Goal: Task Accomplishment & Management: Complete application form

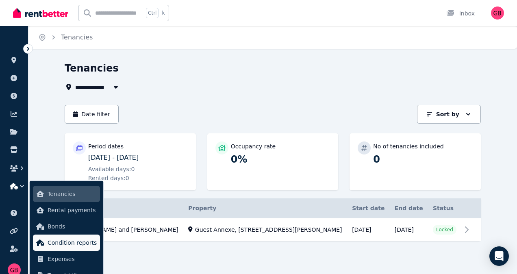
click at [70, 240] on span "Condition reports" at bounding box center [72, 243] width 49 height 10
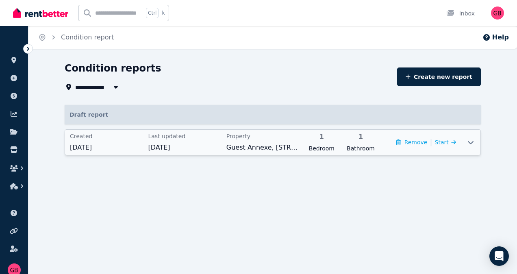
click at [263, 142] on div "Property Guest Annexe, [STREET_ADDRESS]" at bounding box center [262, 142] width 73 height 20
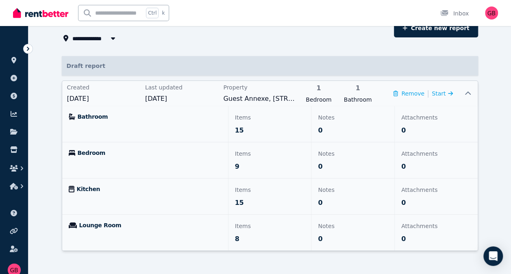
scroll to position [54, 0]
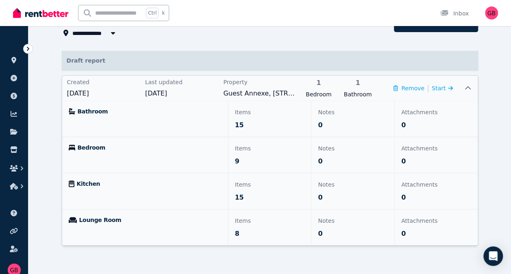
click at [268, 125] on p "15" at bounding box center [270, 125] width 70 height 10
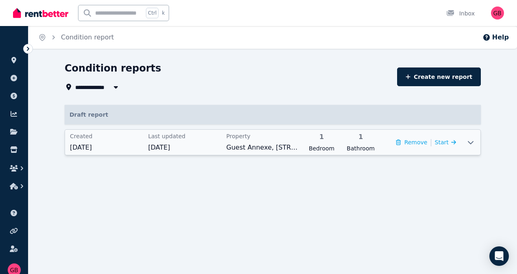
click at [333, 140] on span "1" at bounding box center [321, 137] width 34 height 10
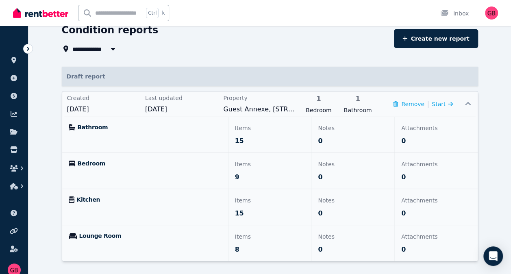
scroll to position [40, 0]
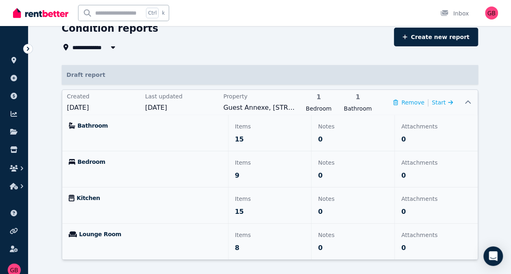
click at [85, 126] on span "Bathroom" at bounding box center [93, 126] width 30 height 8
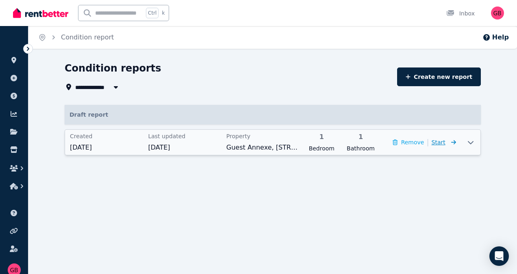
click at [444, 143] on span "Start" at bounding box center [439, 142] width 14 height 7
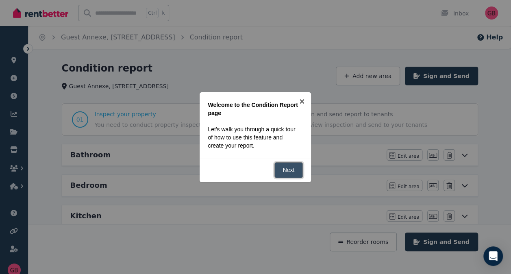
click at [291, 169] on link "Next" at bounding box center [288, 170] width 29 height 16
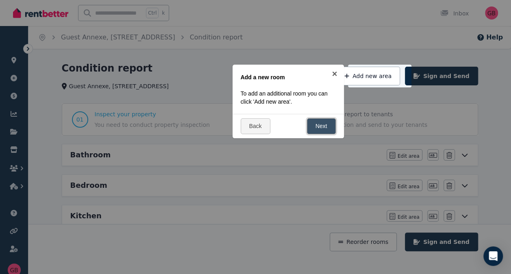
click at [320, 126] on link "Next" at bounding box center [321, 126] width 29 height 16
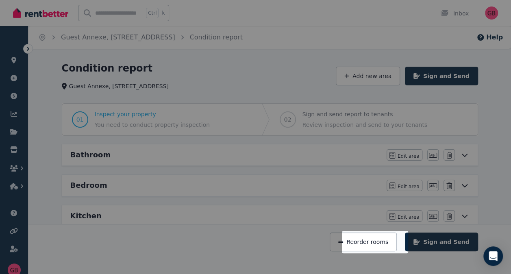
scroll to position [117, 0]
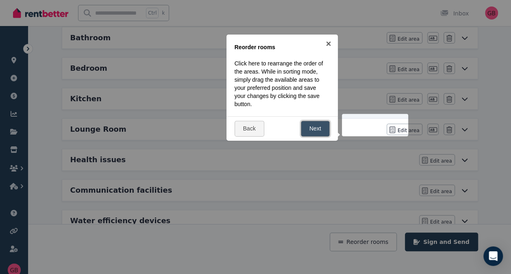
click at [318, 128] on link "Next" at bounding box center [315, 129] width 29 height 16
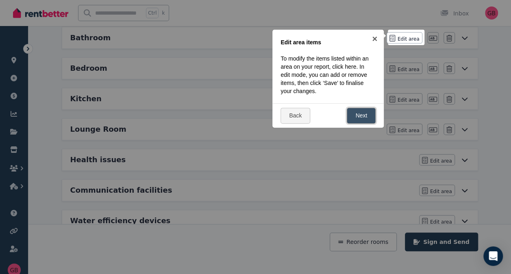
click at [365, 119] on link "Next" at bounding box center [361, 116] width 29 height 16
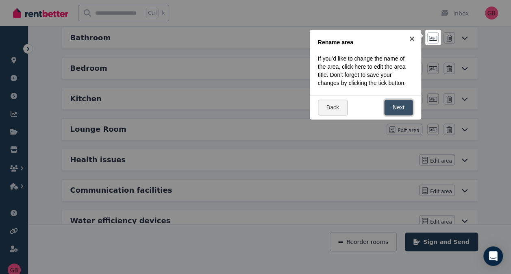
click at [403, 110] on link "Next" at bounding box center [398, 108] width 29 height 16
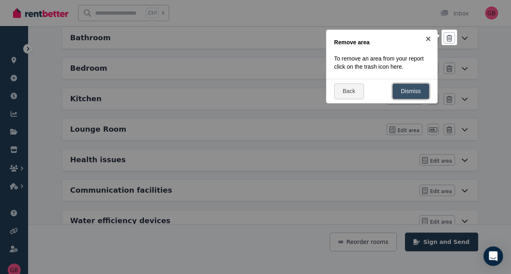
click at [411, 88] on link "Dismiss" at bounding box center [410, 91] width 37 height 16
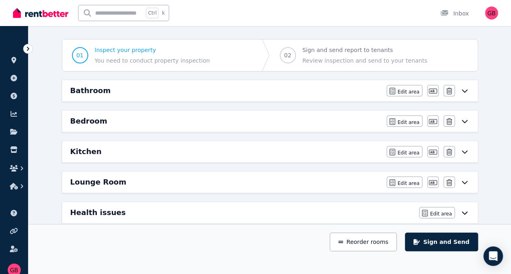
scroll to position [50, 0]
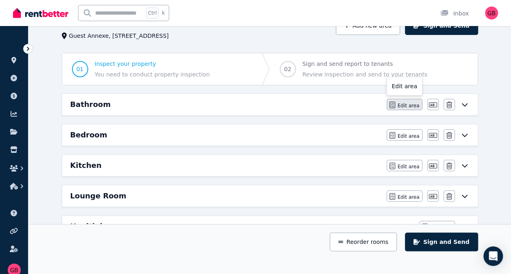
click at [405, 106] on span "Edit area" at bounding box center [408, 105] width 22 height 7
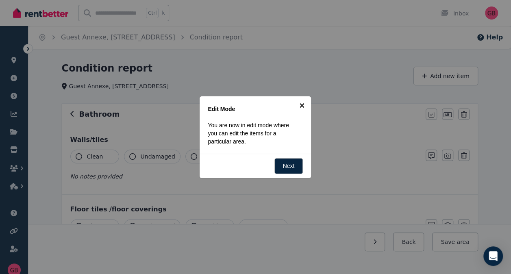
click at [303, 107] on link "×" at bounding box center [302, 105] width 18 height 18
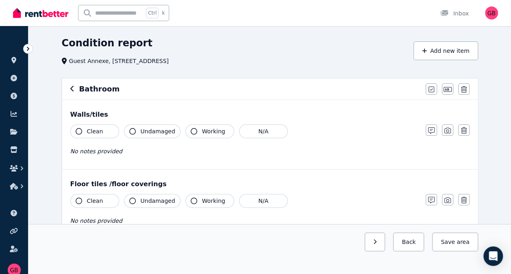
scroll to position [27, 0]
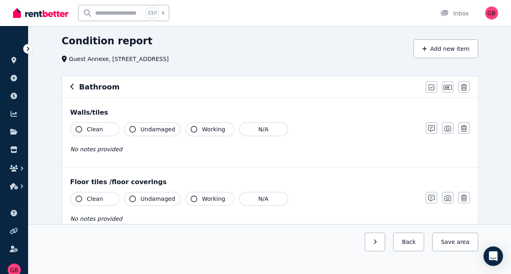
click at [78, 128] on icon "button" at bounding box center [79, 129] width 7 height 7
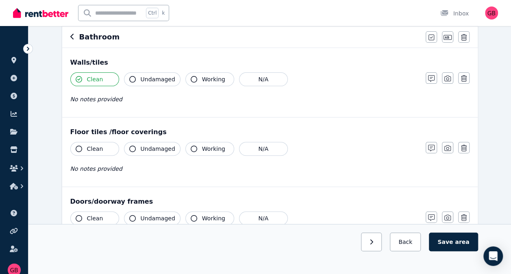
scroll to position [78, 0]
click at [79, 148] on icon "button" at bounding box center [79, 148] width 7 height 7
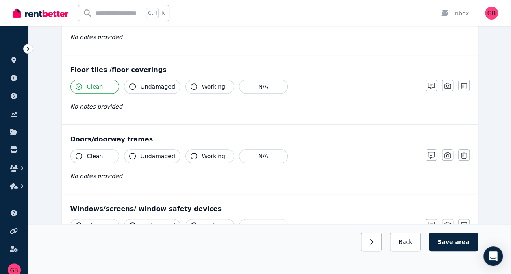
scroll to position [147, 0]
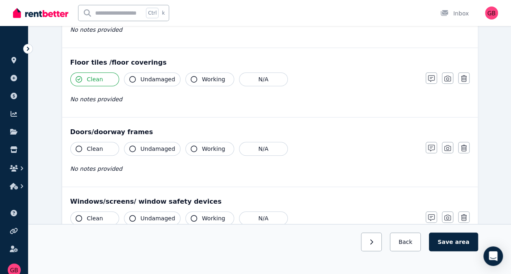
click at [80, 146] on icon "button" at bounding box center [79, 148] width 7 height 7
click at [132, 148] on icon "button" at bounding box center [132, 148] width 7 height 7
click at [130, 73] on button "Undamaged" at bounding box center [152, 79] width 56 height 14
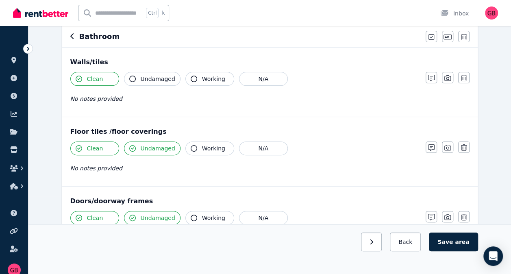
scroll to position [77, 0]
click at [133, 77] on icon "button" at bounding box center [132, 79] width 7 height 7
click at [78, 102] on span "No notes provided" at bounding box center [96, 99] width 52 height 7
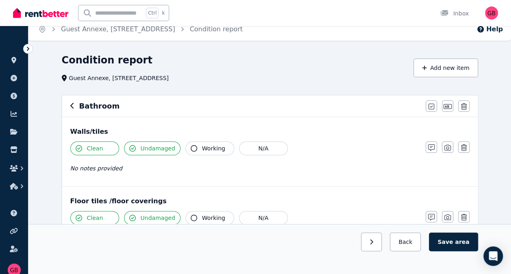
scroll to position [0, 0]
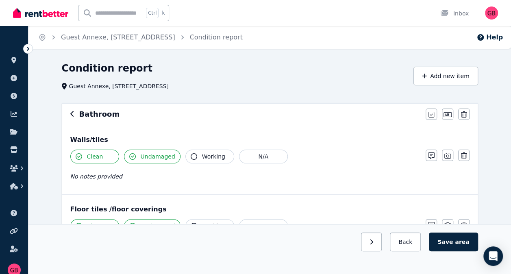
click at [68, 113] on div "Bathroom Mark all items as good Edit name Delete" at bounding box center [269, 114] width 415 height 21
click at [73, 115] on icon "button" at bounding box center [72, 114] width 4 height 7
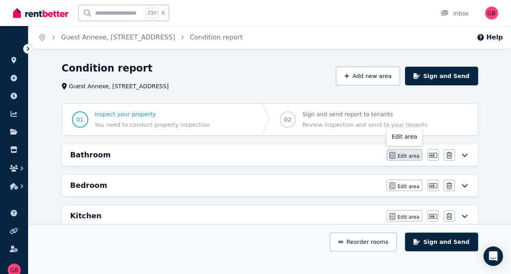
click at [406, 155] on span "Edit area" at bounding box center [408, 156] width 22 height 7
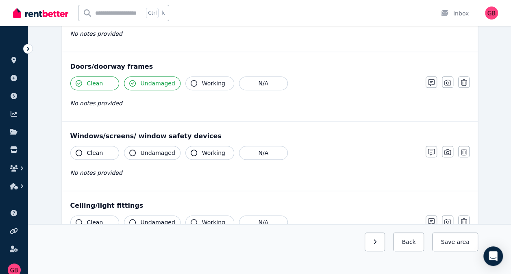
scroll to position [213, 0]
click at [90, 148] on span "Clean" at bounding box center [95, 152] width 16 height 8
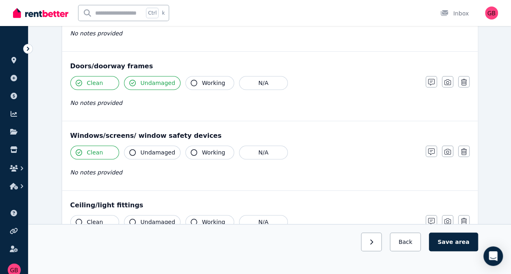
click at [148, 148] on span "Undamaged" at bounding box center [158, 152] width 35 height 8
click at [81, 170] on span "No notes provided" at bounding box center [96, 172] width 52 height 7
click at [432, 150] on icon "button" at bounding box center [431, 151] width 7 height 7
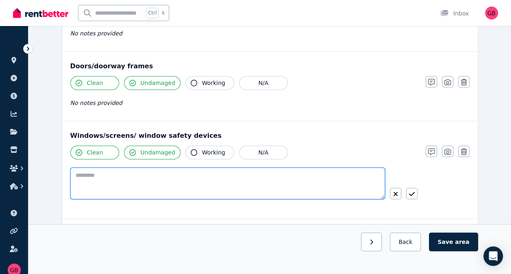
click at [93, 173] on textarea at bounding box center [227, 183] width 315 height 32
type textarea "**********"
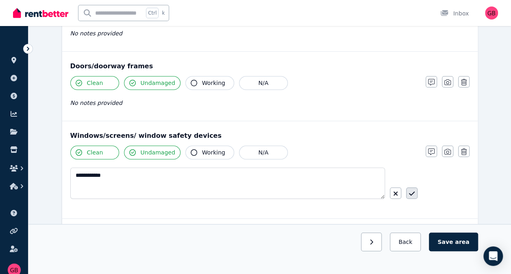
click at [413, 191] on icon "button" at bounding box center [412, 193] width 6 height 4
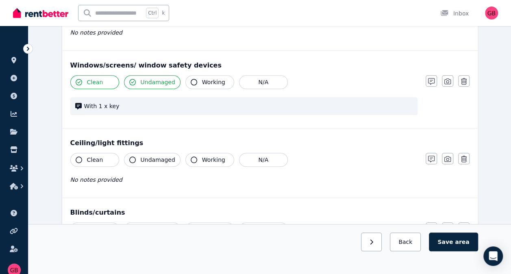
scroll to position [284, 0]
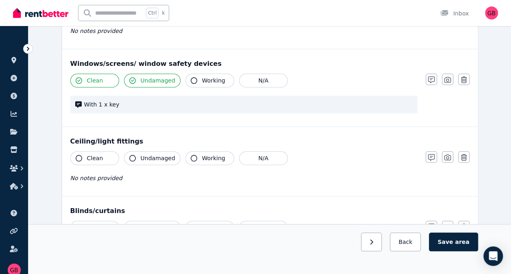
click at [133, 156] on icon "button" at bounding box center [132, 158] width 7 height 7
click at [81, 154] on button "Clean" at bounding box center [94, 158] width 49 height 14
click at [191, 155] on icon "button" at bounding box center [194, 158] width 7 height 7
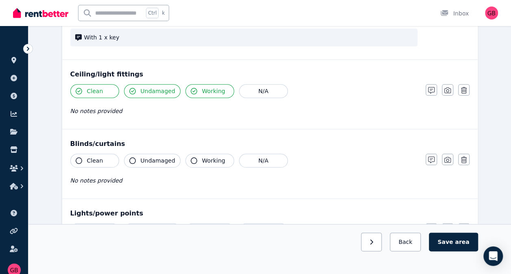
scroll to position [353, 0]
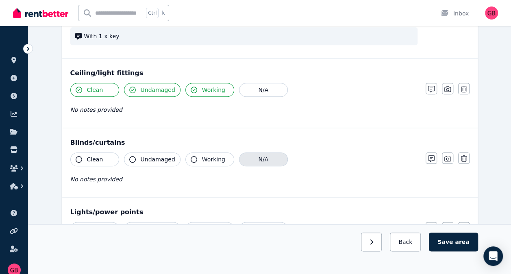
click at [257, 157] on button "N/A" at bounding box center [263, 159] width 49 height 14
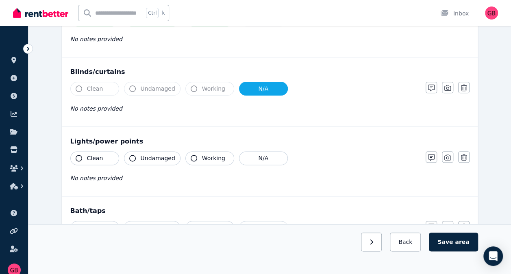
scroll to position [425, 0]
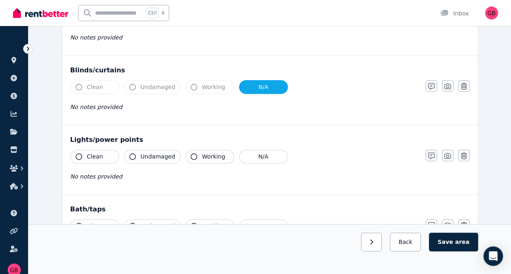
click at [204, 154] on span "Working" at bounding box center [213, 156] width 23 height 8
click at [145, 154] on span "Undamaged" at bounding box center [158, 156] width 35 height 8
click at [90, 154] on span "Clean" at bounding box center [95, 156] width 16 height 8
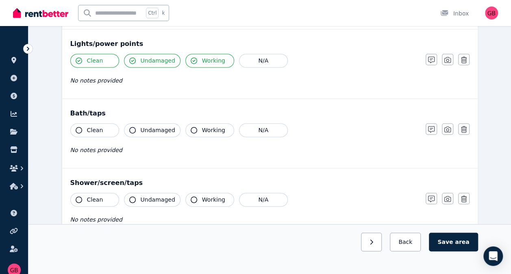
scroll to position [525, 0]
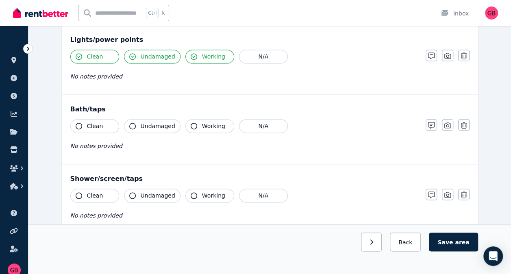
click at [85, 124] on button "Clean" at bounding box center [94, 126] width 49 height 14
click at [133, 123] on icon "button" at bounding box center [132, 126] width 7 height 7
click at [191, 124] on icon "button" at bounding box center [194, 126] width 7 height 7
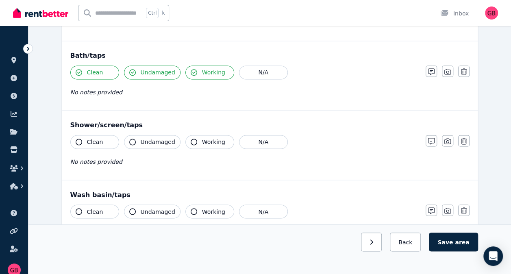
scroll to position [583, 0]
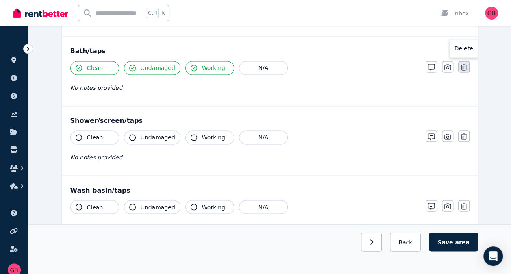
click at [463, 65] on icon "button" at bounding box center [464, 67] width 6 height 7
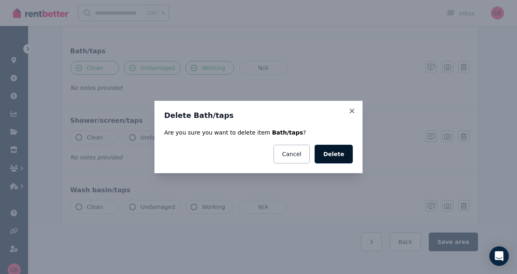
click at [341, 158] on button "Delete" at bounding box center [334, 154] width 38 height 19
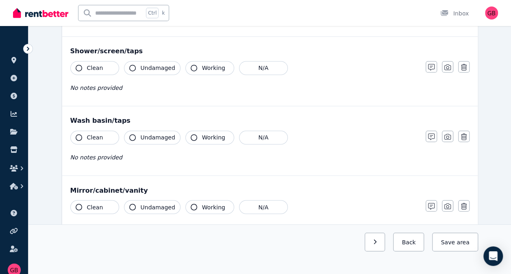
click at [82, 63] on button "Clean" at bounding box center [94, 68] width 49 height 14
click at [133, 65] on icon "button" at bounding box center [132, 68] width 7 height 7
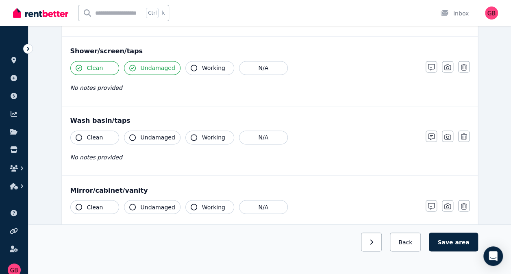
click at [192, 65] on icon "button" at bounding box center [194, 68] width 7 height 7
click at [79, 135] on icon "button" at bounding box center [79, 137] width 7 height 7
click at [131, 135] on icon "button" at bounding box center [132, 137] width 7 height 7
click at [192, 134] on icon "button" at bounding box center [194, 137] width 7 height 7
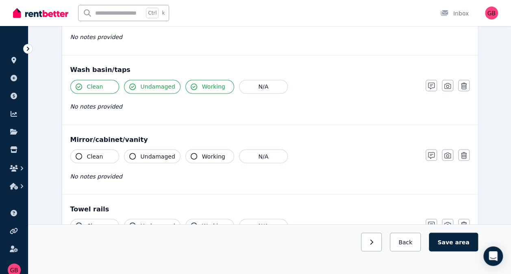
scroll to position [634, 0]
click at [81, 149] on button "Clean" at bounding box center [94, 156] width 49 height 14
click at [137, 149] on button "Undamaged" at bounding box center [152, 156] width 56 height 14
click at [191, 152] on icon "button" at bounding box center [194, 155] width 7 height 7
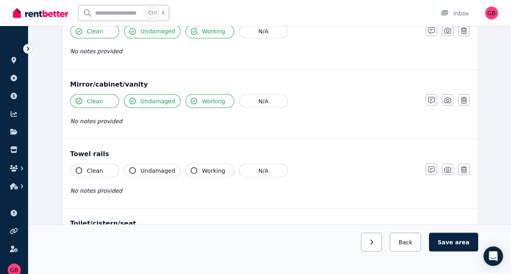
scroll to position [690, 0]
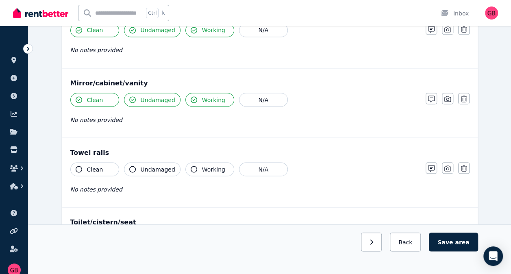
click at [78, 166] on icon "button" at bounding box center [79, 169] width 7 height 7
click at [132, 166] on icon "button" at bounding box center [132, 169] width 7 height 7
click at [191, 166] on icon "button" at bounding box center [194, 169] width 7 height 7
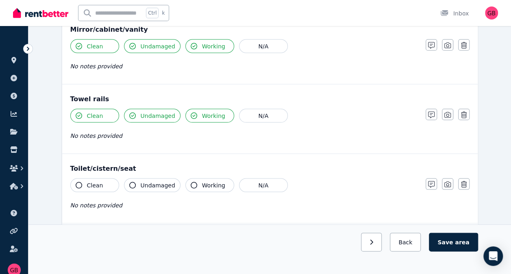
scroll to position [746, 0]
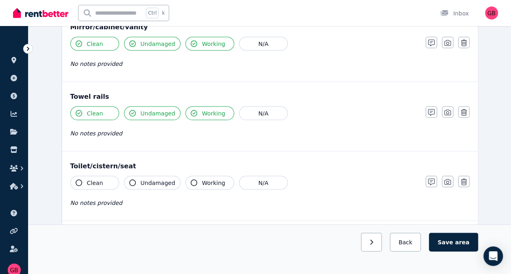
click at [76, 179] on icon "button" at bounding box center [79, 182] width 7 height 7
click at [131, 179] on icon "button" at bounding box center [132, 182] width 7 height 7
click at [191, 179] on icon "button" at bounding box center [194, 182] width 7 height 7
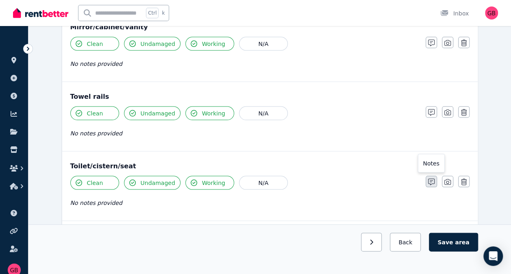
click at [428, 178] on icon "button" at bounding box center [431, 181] width 7 height 7
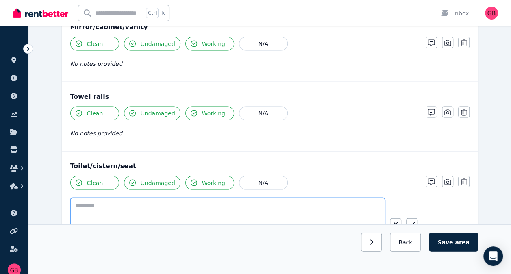
click at [179, 199] on textarea at bounding box center [227, 213] width 315 height 32
type textarea "**********"
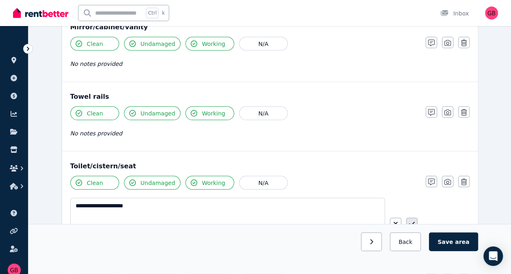
click at [410, 220] on icon "button" at bounding box center [412, 223] width 6 height 7
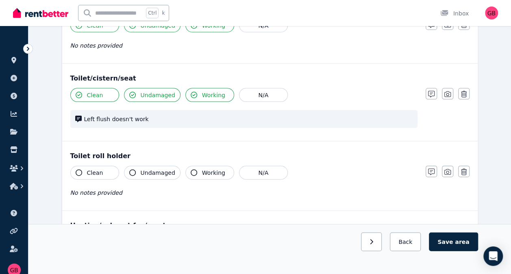
scroll to position [837, 0]
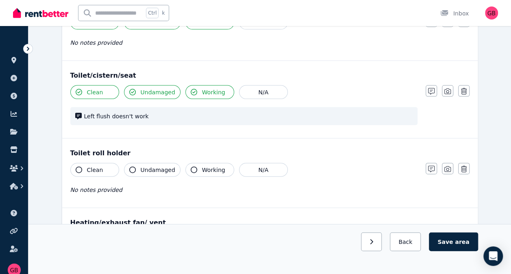
click at [79, 167] on icon "button" at bounding box center [79, 170] width 7 height 7
click at [132, 167] on icon "button" at bounding box center [132, 170] width 7 height 7
click at [191, 167] on icon "button" at bounding box center [194, 170] width 7 height 7
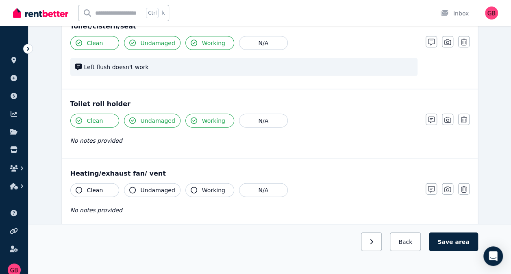
scroll to position [887, 0]
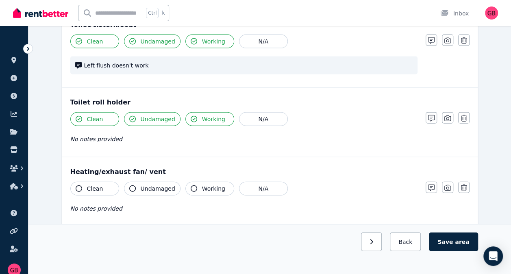
click at [133, 185] on icon "button" at bounding box center [132, 188] width 7 height 7
click at [191, 185] on icon "button" at bounding box center [194, 188] width 7 height 7
click at [79, 185] on icon "button" at bounding box center [79, 188] width 7 height 7
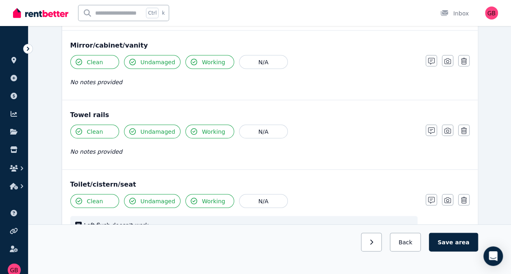
scroll to position [723, 0]
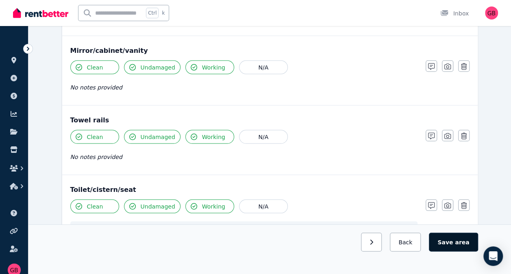
click at [454, 240] on button "Save area" at bounding box center [453, 241] width 49 height 19
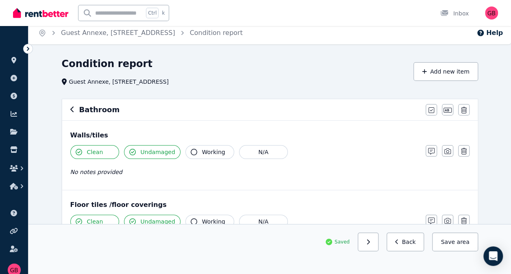
scroll to position [0, 0]
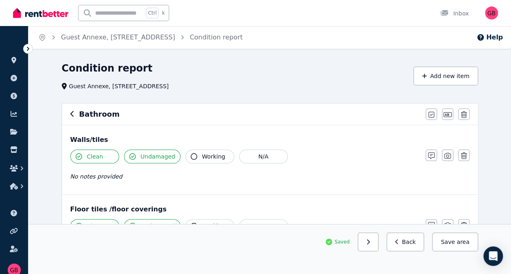
click at [70, 115] on icon "button" at bounding box center [72, 114] width 4 height 7
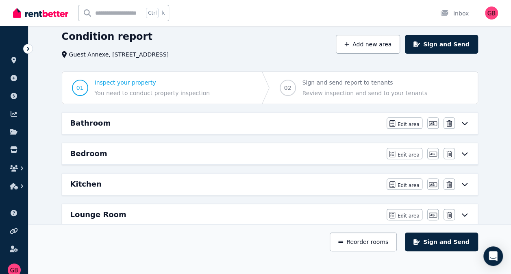
scroll to position [32, 0]
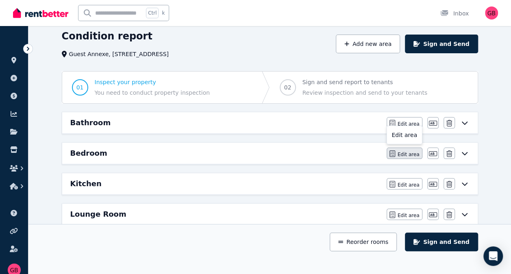
click at [410, 151] on span "Edit area" at bounding box center [408, 154] width 22 height 7
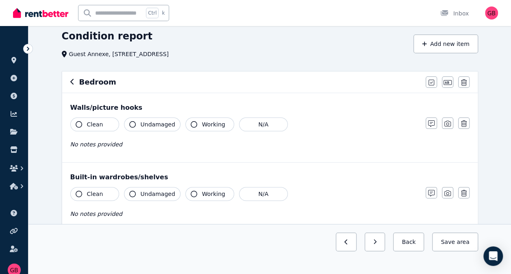
scroll to position [0, 0]
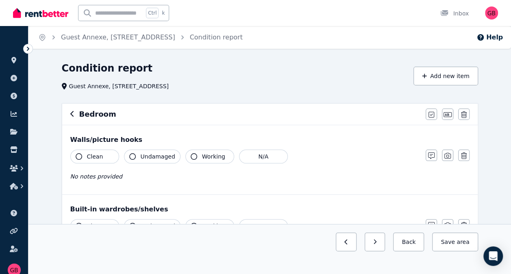
click at [78, 155] on icon "button" at bounding box center [79, 156] width 7 height 7
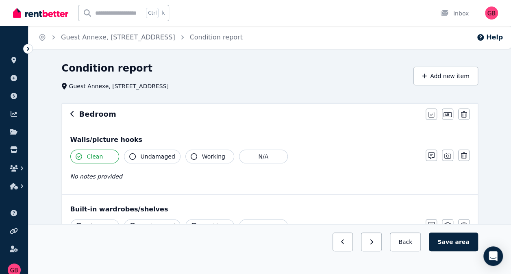
click at [131, 157] on icon "button" at bounding box center [132, 156] width 7 height 7
click at [191, 159] on button "Working" at bounding box center [209, 157] width 49 height 14
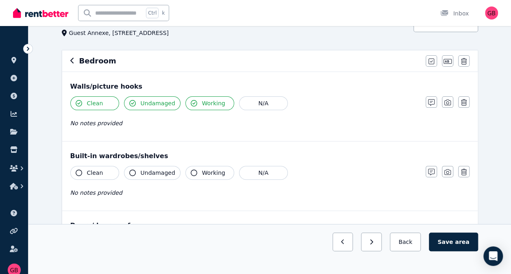
scroll to position [54, 0]
click at [77, 170] on icon "button" at bounding box center [79, 172] width 7 height 7
click at [131, 171] on icon "button" at bounding box center [132, 172] width 7 height 7
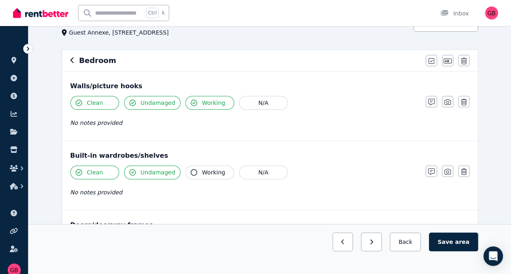
click at [191, 169] on icon "button" at bounding box center [194, 172] width 7 height 7
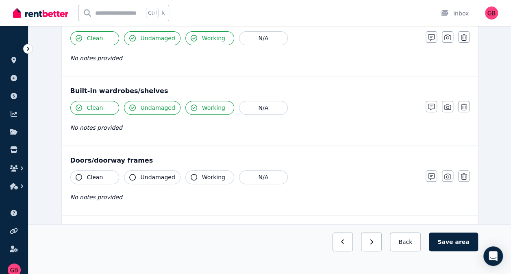
scroll to position [119, 0]
click at [77, 175] on icon "button" at bounding box center [79, 177] width 7 height 7
click at [131, 174] on icon "button" at bounding box center [132, 177] width 7 height 7
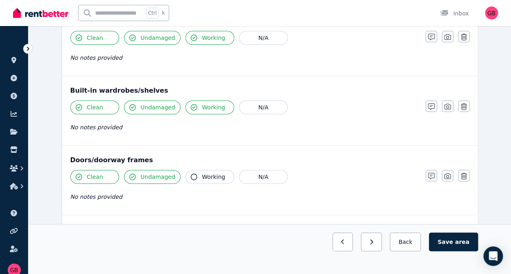
click at [191, 174] on icon "button" at bounding box center [194, 177] width 7 height 7
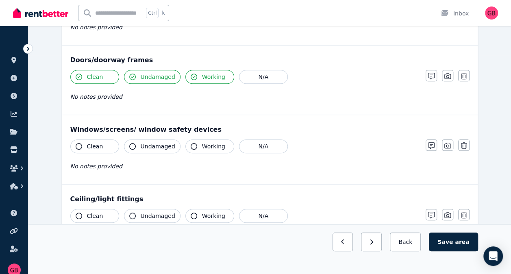
scroll to position [219, 0]
click at [78, 145] on icon "button" at bounding box center [79, 146] width 7 height 7
click at [132, 143] on icon "button" at bounding box center [132, 146] width 7 height 7
click at [191, 143] on icon "button" at bounding box center [194, 146] width 7 height 7
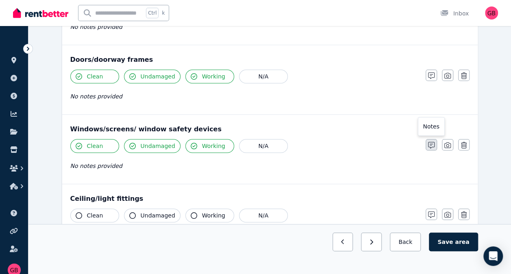
click at [430, 145] on icon "button" at bounding box center [431, 145] width 7 height 7
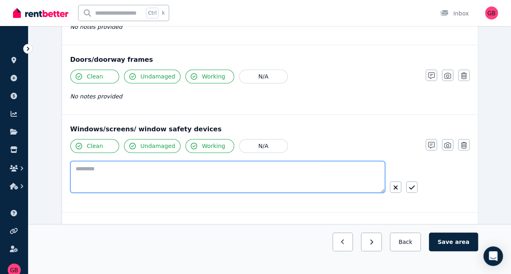
click at [141, 171] on textarea at bounding box center [227, 177] width 315 height 32
type textarea "**********"
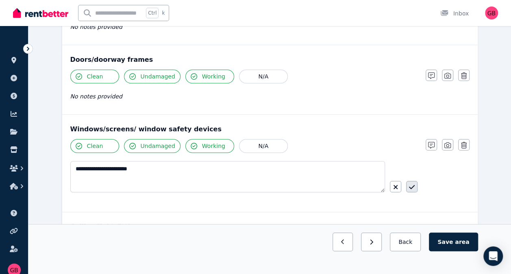
click at [413, 185] on icon "button" at bounding box center [412, 187] width 6 height 4
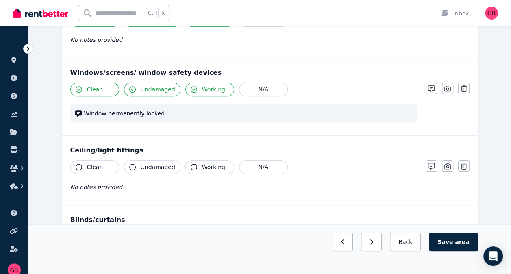
scroll to position [281, 0]
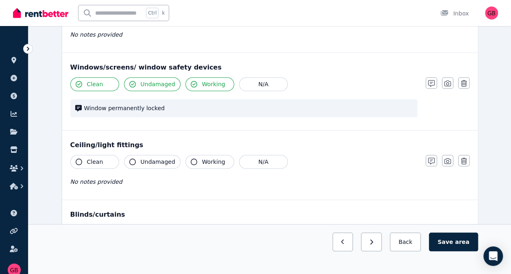
click at [79, 158] on icon "button" at bounding box center [79, 161] width 7 height 7
click at [132, 158] on icon "button" at bounding box center [132, 161] width 7 height 7
click at [191, 158] on icon "button" at bounding box center [194, 161] width 7 height 7
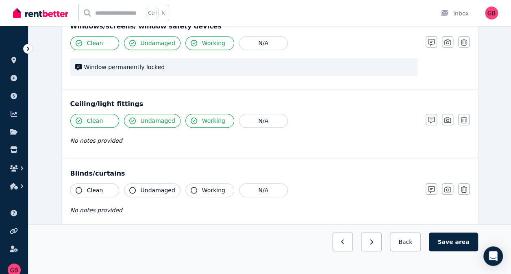
scroll to position [329, 0]
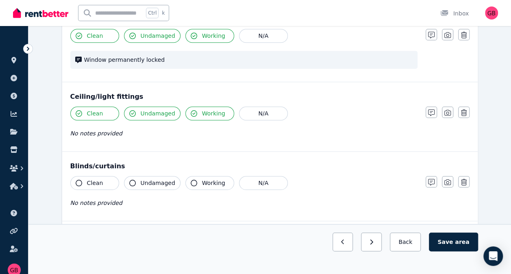
click at [76, 180] on icon "button" at bounding box center [79, 183] width 7 height 7
click at [131, 180] on icon "button" at bounding box center [132, 183] width 7 height 7
click at [191, 180] on icon "button" at bounding box center [194, 183] width 7 height 7
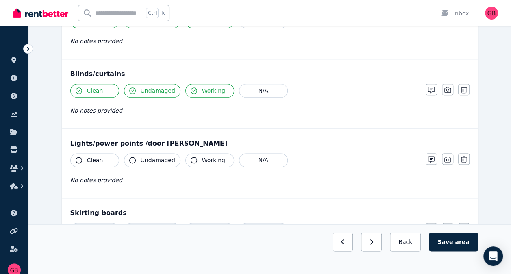
scroll to position [422, 0]
click at [77, 156] on icon "button" at bounding box center [79, 159] width 7 height 7
click at [133, 156] on icon "button" at bounding box center [132, 159] width 7 height 7
click at [191, 158] on icon "button" at bounding box center [194, 159] width 7 height 7
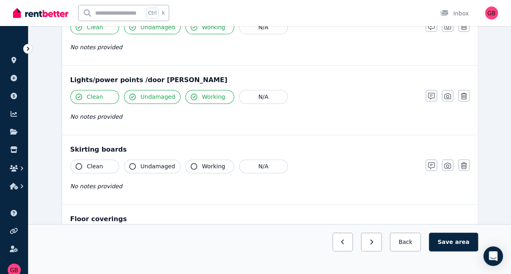
scroll to position [485, 0]
click at [76, 163] on icon "button" at bounding box center [79, 166] width 7 height 7
click at [134, 163] on icon "button" at bounding box center [132, 166] width 7 height 7
click at [191, 163] on icon "button" at bounding box center [194, 166] width 7 height 7
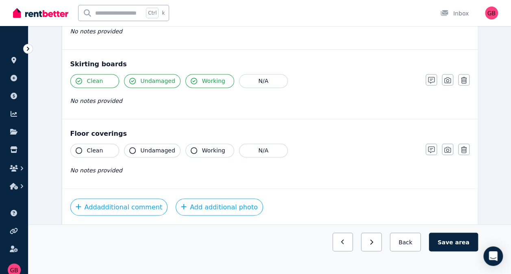
scroll to position [571, 0]
click at [78, 147] on icon "button" at bounding box center [79, 150] width 7 height 7
click at [134, 147] on icon "button" at bounding box center [132, 150] width 7 height 7
click at [193, 148] on button "Working" at bounding box center [209, 150] width 49 height 14
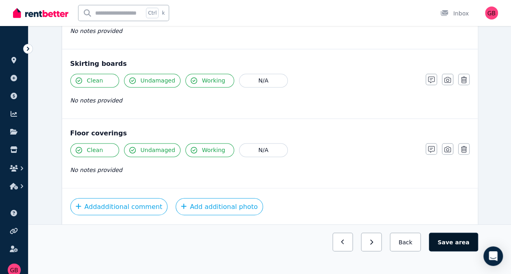
click at [455, 242] on button "Save area" at bounding box center [453, 241] width 49 height 19
click at [326, 165] on div "No notes provided" at bounding box center [243, 170] width 347 height 10
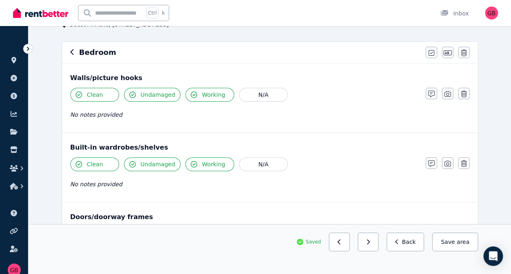
scroll to position [0, 0]
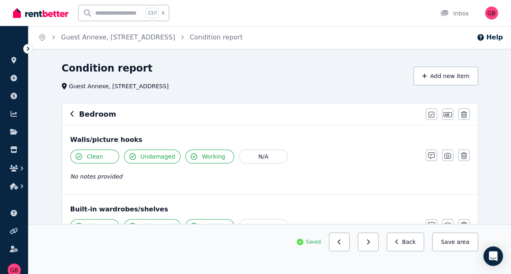
click at [72, 113] on icon "button" at bounding box center [71, 114] width 3 height 6
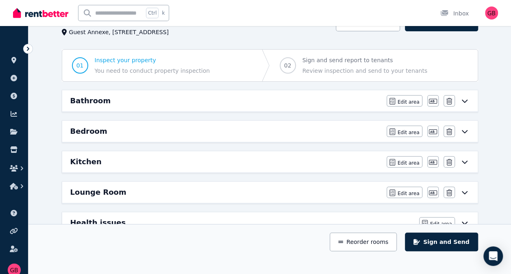
scroll to position [55, 0]
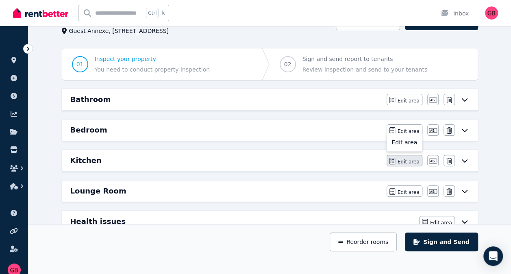
click at [406, 160] on span "Edit area" at bounding box center [408, 161] width 22 height 7
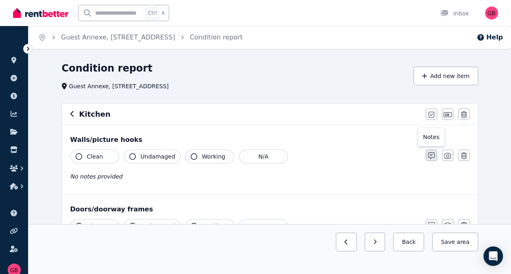
click at [432, 154] on icon "button" at bounding box center [431, 155] width 7 height 7
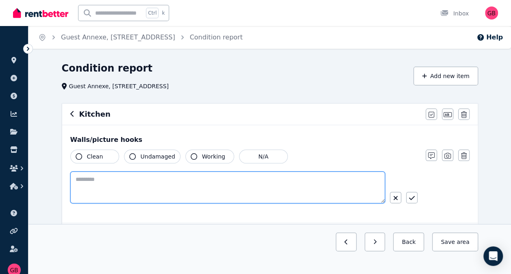
click at [143, 180] on textarea at bounding box center [227, 187] width 315 height 32
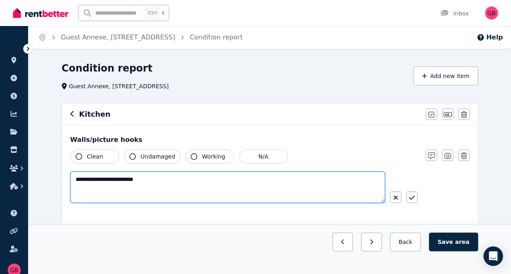
click at [132, 177] on textarea "**********" at bounding box center [227, 186] width 315 height 31
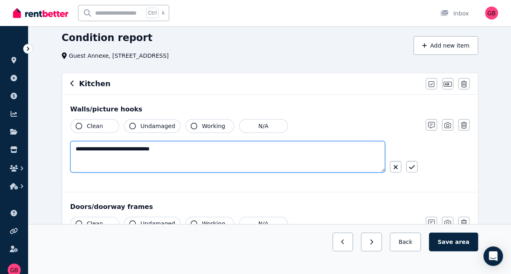
scroll to position [32, 0]
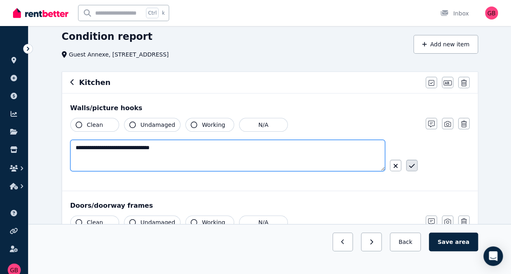
type textarea "**********"
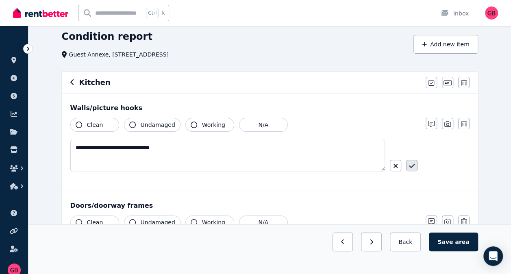
click at [411, 166] on icon "button" at bounding box center [412, 166] width 6 height 7
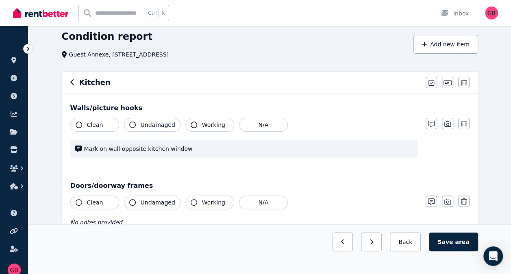
scroll to position [91, 0]
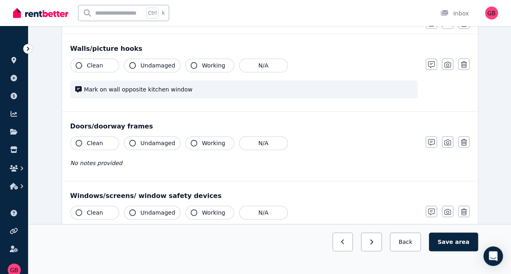
click at [81, 141] on icon "button" at bounding box center [79, 143] width 7 height 7
click at [132, 143] on icon "button" at bounding box center [132, 143] width 7 height 7
click at [191, 144] on icon "button" at bounding box center [194, 143] width 7 height 7
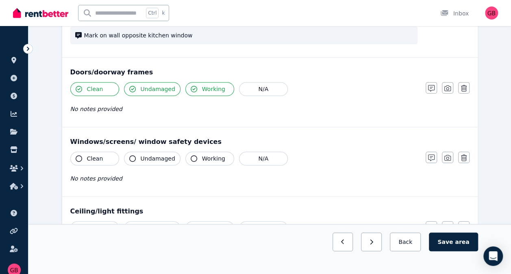
scroll to position [147, 0]
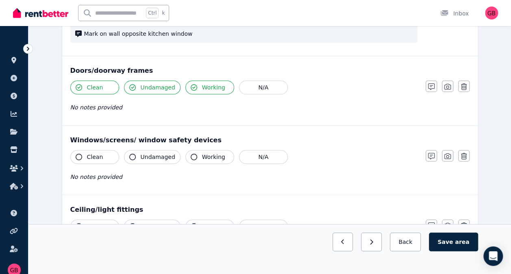
click at [80, 154] on icon "button" at bounding box center [79, 157] width 7 height 7
click at [133, 156] on icon "button" at bounding box center [132, 157] width 7 height 7
click at [191, 156] on icon "button" at bounding box center [194, 157] width 7 height 7
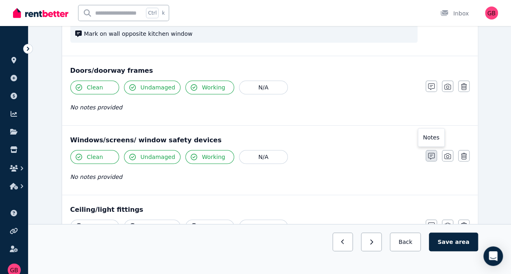
click at [432, 153] on icon "button" at bounding box center [431, 156] width 7 height 7
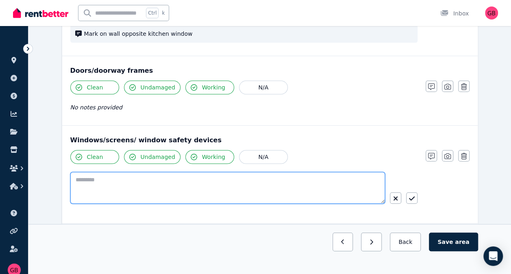
click at [118, 176] on textarea at bounding box center [227, 188] width 315 height 32
type textarea "**********"
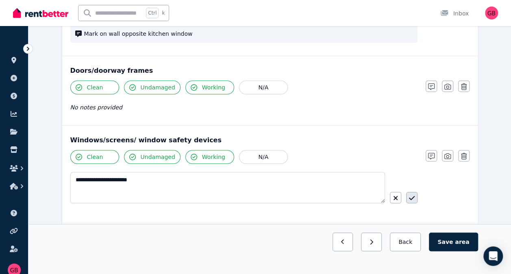
click at [412, 196] on icon "button" at bounding box center [412, 198] width 6 height 7
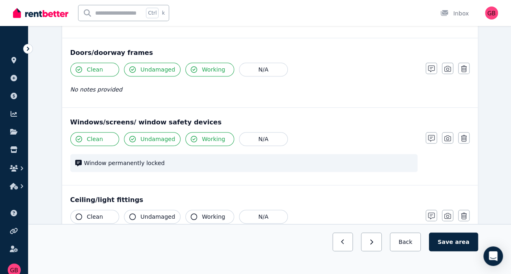
scroll to position [163, 0]
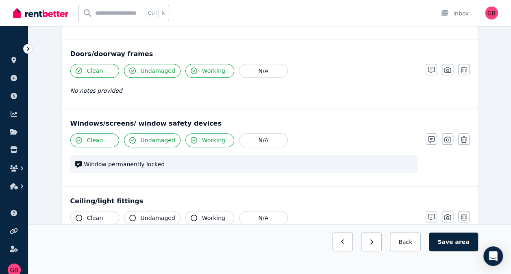
click at [98, 162] on span "Window permanently locked" at bounding box center [248, 164] width 328 height 8
click at [433, 137] on icon "button" at bounding box center [431, 139] width 7 height 7
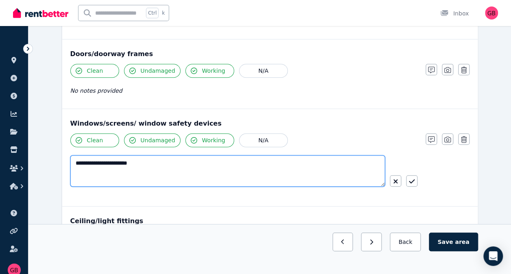
click at [162, 164] on textarea "**********" at bounding box center [227, 170] width 315 height 31
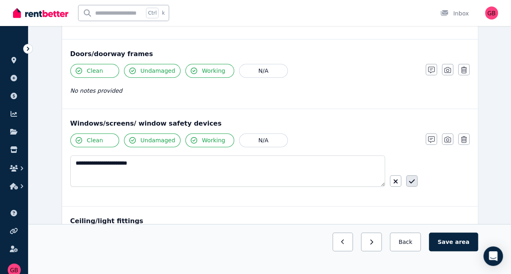
click at [413, 181] on icon "button" at bounding box center [412, 181] width 6 height 7
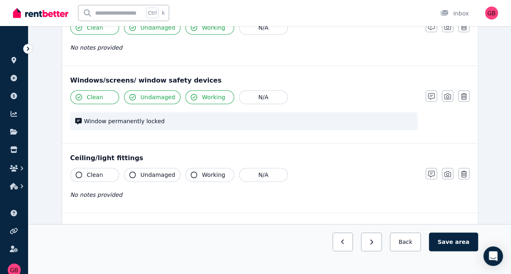
scroll to position [207, 0]
click at [80, 172] on icon "button" at bounding box center [79, 174] width 7 height 7
click at [133, 171] on icon "button" at bounding box center [132, 174] width 7 height 7
click at [193, 173] on button "Working" at bounding box center [209, 174] width 49 height 14
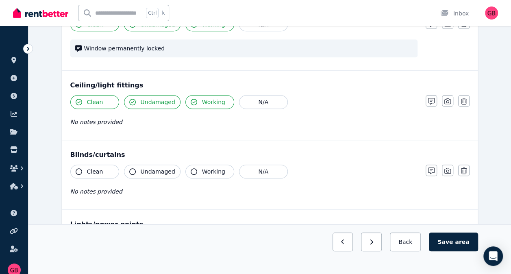
scroll to position [280, 0]
click at [78, 170] on icon "button" at bounding box center [79, 170] width 7 height 7
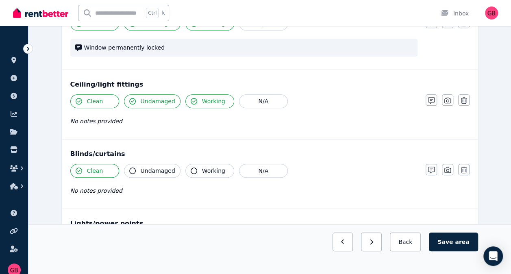
click at [131, 168] on icon "button" at bounding box center [132, 170] width 7 height 7
click at [192, 169] on icon "button" at bounding box center [194, 170] width 7 height 7
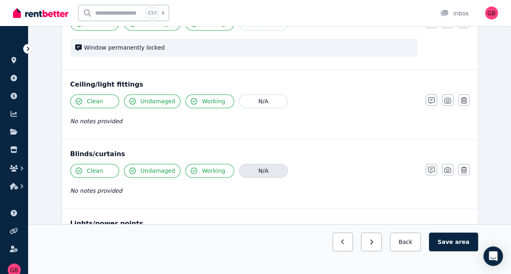
click at [260, 169] on button "N/A" at bounding box center [263, 171] width 49 height 14
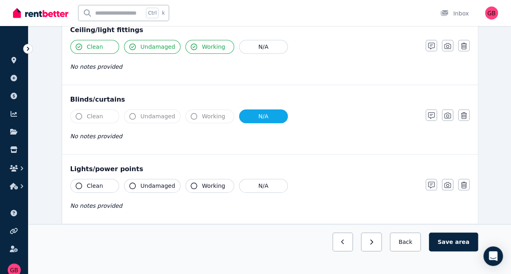
scroll to position [369, 0]
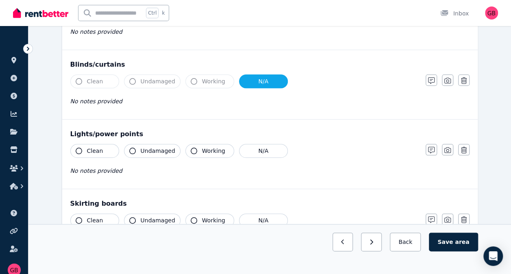
click at [79, 148] on icon "button" at bounding box center [79, 151] width 7 height 7
click at [130, 149] on icon "button" at bounding box center [132, 151] width 7 height 7
click at [191, 150] on icon "button" at bounding box center [194, 151] width 7 height 7
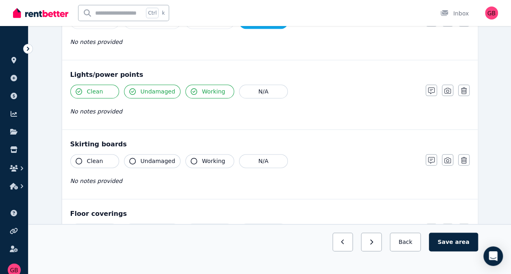
scroll to position [429, 0]
click at [77, 160] on icon "button" at bounding box center [79, 160] width 7 height 7
click at [134, 158] on icon "button" at bounding box center [132, 160] width 7 height 7
click at [191, 157] on icon "button" at bounding box center [194, 160] width 7 height 7
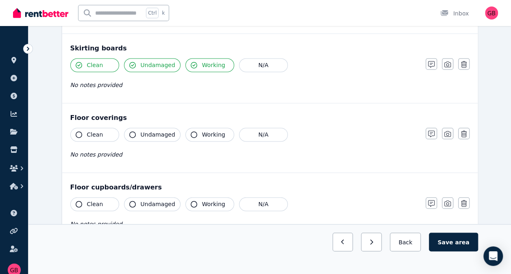
scroll to position [525, 0]
click at [78, 131] on icon "button" at bounding box center [79, 134] width 7 height 7
click at [134, 131] on icon "button" at bounding box center [132, 134] width 7 height 7
click at [191, 131] on icon "button" at bounding box center [194, 134] width 7 height 7
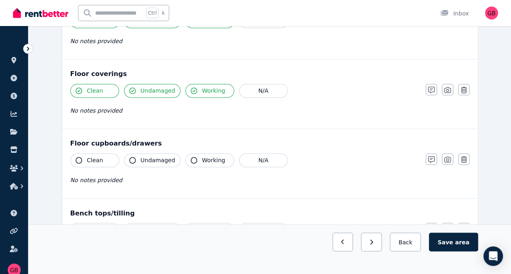
scroll to position [575, 0]
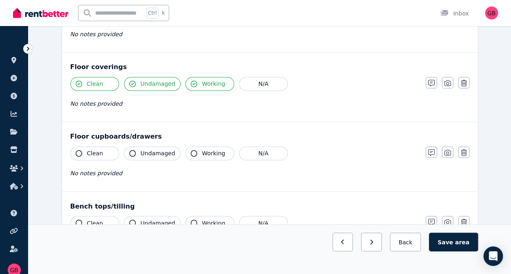
click at [79, 150] on icon "button" at bounding box center [79, 153] width 7 height 7
click at [130, 150] on icon "button" at bounding box center [132, 153] width 7 height 7
click at [192, 150] on icon "button" at bounding box center [194, 153] width 7 height 7
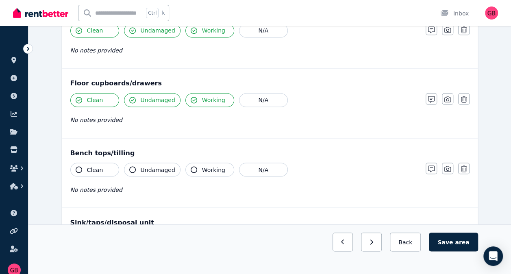
scroll to position [631, 0]
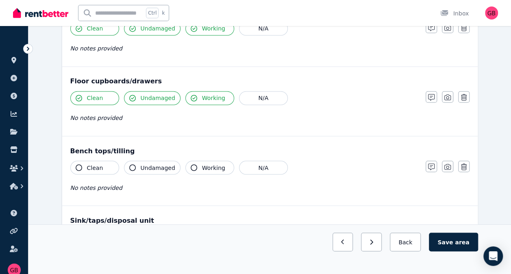
click at [76, 164] on icon "button" at bounding box center [79, 167] width 7 height 7
click at [137, 161] on button "Undamaged" at bounding box center [152, 168] width 56 height 14
click at [191, 164] on icon "button" at bounding box center [194, 167] width 7 height 7
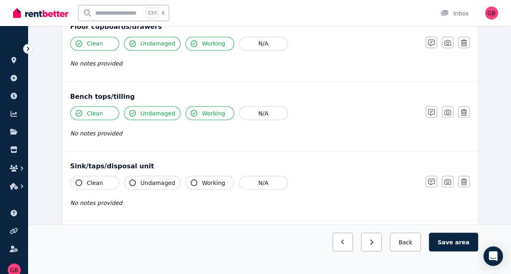
scroll to position [686, 0]
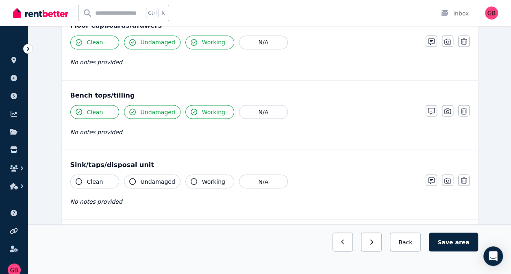
click at [79, 178] on icon "button" at bounding box center [79, 181] width 7 height 7
click at [133, 178] on icon "button" at bounding box center [132, 181] width 7 height 7
click at [191, 178] on icon "button" at bounding box center [194, 181] width 7 height 7
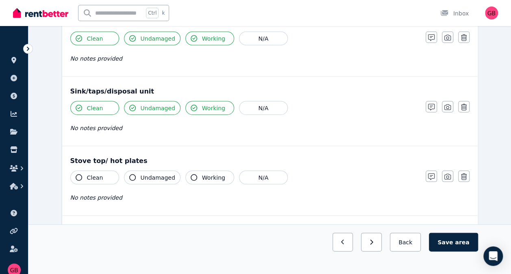
scroll to position [760, 0]
click at [130, 174] on icon "button" at bounding box center [132, 177] width 7 height 7
click at [191, 174] on icon "button" at bounding box center [194, 177] width 7 height 7
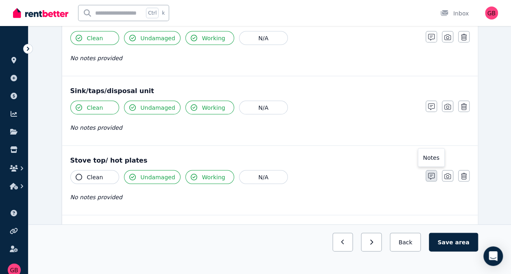
click at [432, 173] on icon "button" at bounding box center [431, 176] width 7 height 7
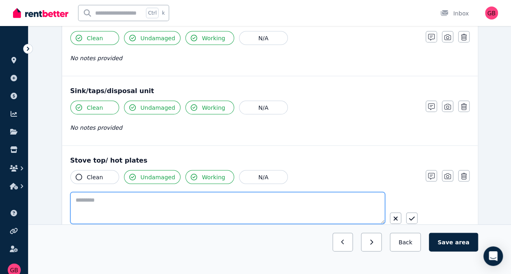
click at [193, 204] on textarea at bounding box center [227, 208] width 315 height 32
click at [74, 193] on textarea "**********" at bounding box center [227, 207] width 315 height 31
click at [114, 195] on textarea "**********" at bounding box center [227, 207] width 315 height 31
type textarea "**********"
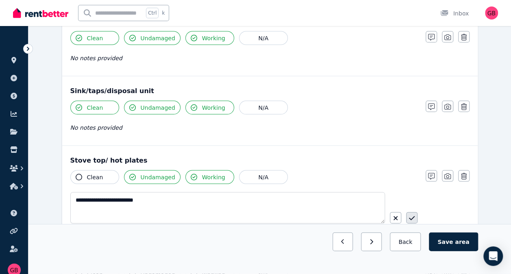
click at [414, 214] on button "button" at bounding box center [411, 217] width 11 height 11
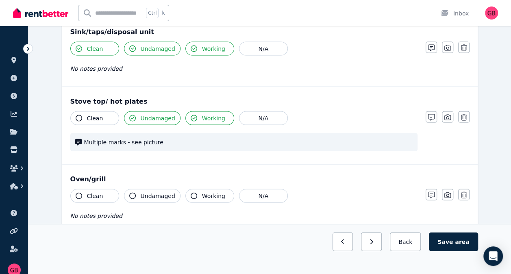
scroll to position [853, 0]
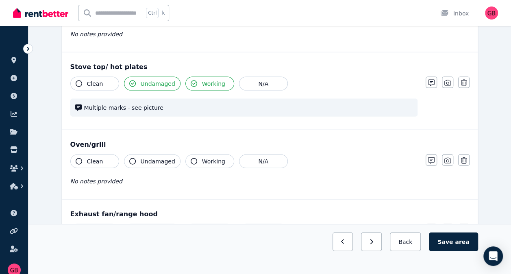
click at [82, 154] on button "Clean" at bounding box center [94, 161] width 49 height 14
click at [134, 158] on icon "button" at bounding box center [132, 161] width 7 height 7
click at [192, 158] on icon "button" at bounding box center [194, 161] width 7 height 7
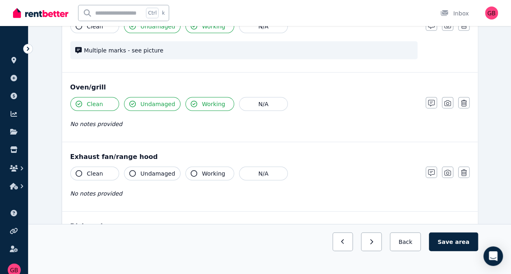
scroll to position [911, 0]
click at [80, 170] on icon "button" at bounding box center [79, 173] width 7 height 7
click at [132, 166] on button "Undamaged" at bounding box center [152, 173] width 56 height 14
click at [191, 170] on icon "button" at bounding box center [194, 173] width 7 height 7
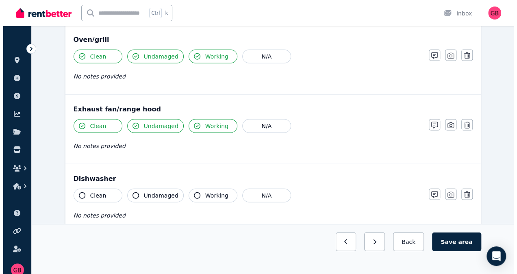
scroll to position [960, 0]
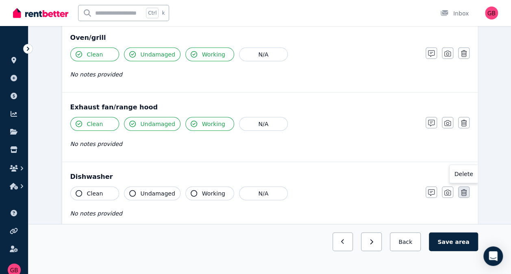
click at [463, 189] on icon "button" at bounding box center [464, 192] width 6 height 7
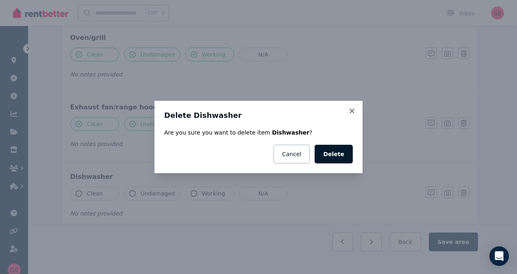
click at [335, 154] on button "Delete" at bounding box center [334, 154] width 38 height 19
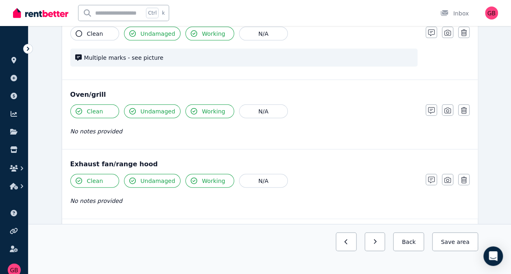
scroll to position [958, 0]
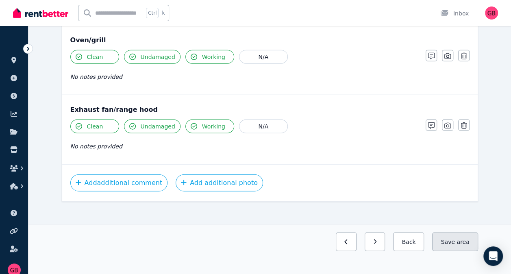
click at [454, 243] on button "Save area" at bounding box center [455, 241] width 46 height 19
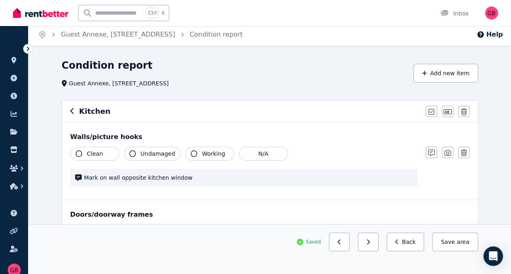
scroll to position [0, 0]
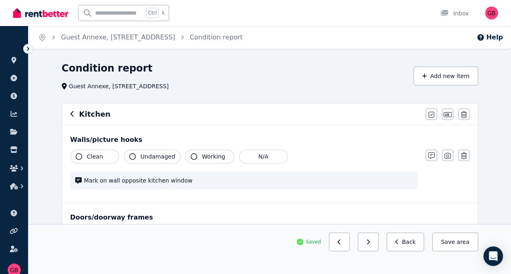
click at [71, 115] on icon "button" at bounding box center [71, 114] width 3 height 6
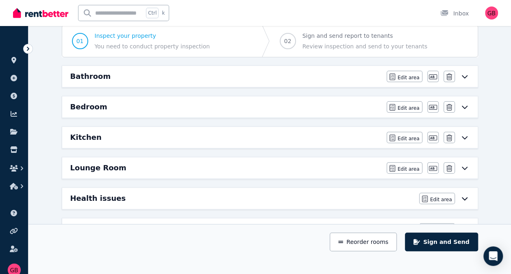
scroll to position [81, 0]
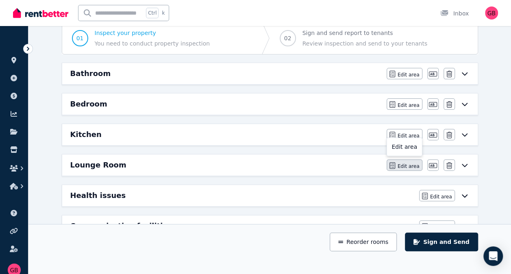
click at [405, 163] on span "Edit area" at bounding box center [408, 166] width 22 height 7
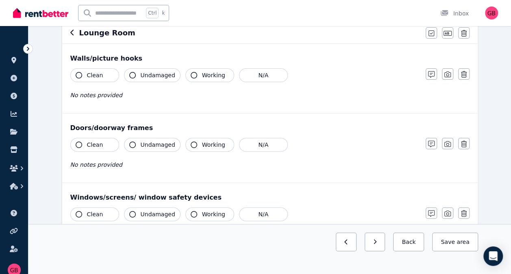
scroll to position [0, 0]
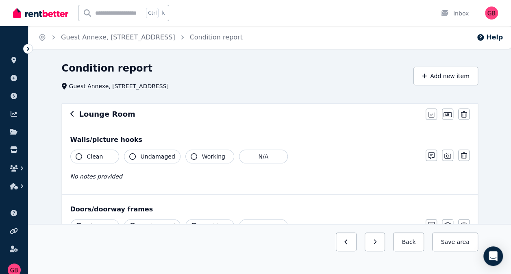
click at [85, 154] on button "Clean" at bounding box center [94, 157] width 49 height 14
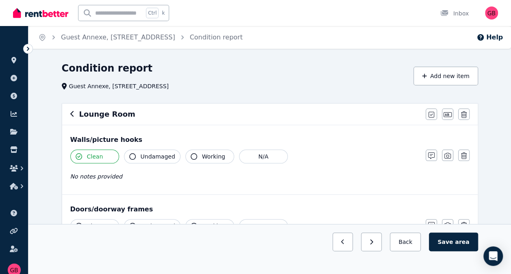
click at [139, 154] on button "Undamaged" at bounding box center [152, 157] width 56 height 14
click at [194, 158] on button "Working" at bounding box center [209, 157] width 49 height 14
click at [202, 158] on span "Working" at bounding box center [213, 156] width 23 height 8
click at [192, 153] on button "Working" at bounding box center [209, 157] width 49 height 14
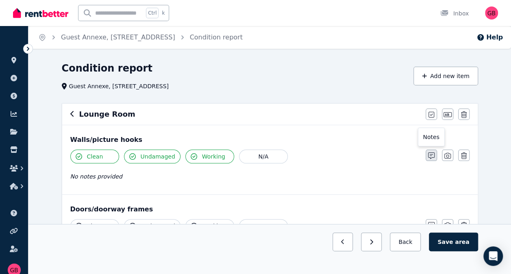
click at [430, 156] on icon "button" at bounding box center [431, 155] width 7 height 7
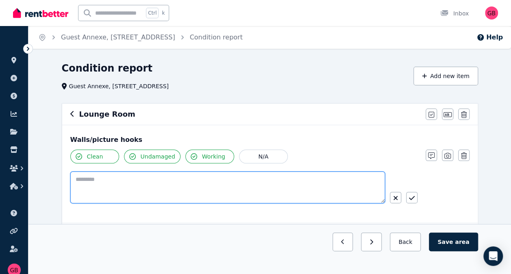
click at [143, 181] on textarea at bounding box center [227, 187] width 315 height 32
type textarea "**********"
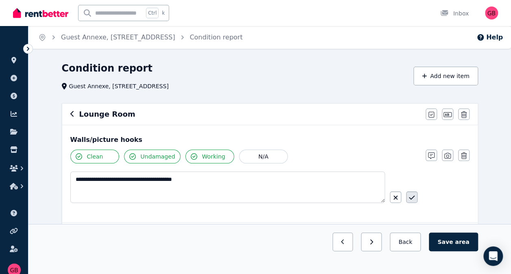
click at [413, 197] on icon "button" at bounding box center [412, 197] width 6 height 7
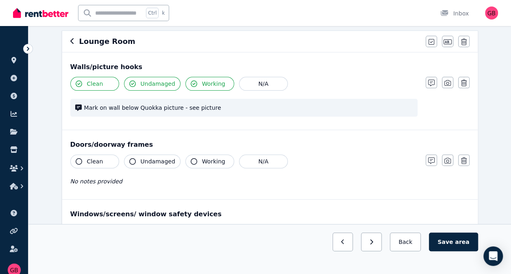
scroll to position [73, 0]
click at [79, 160] on icon "button" at bounding box center [79, 161] width 7 height 7
click at [133, 159] on icon "button" at bounding box center [132, 161] width 7 height 7
click at [191, 158] on icon "button" at bounding box center [194, 161] width 7 height 7
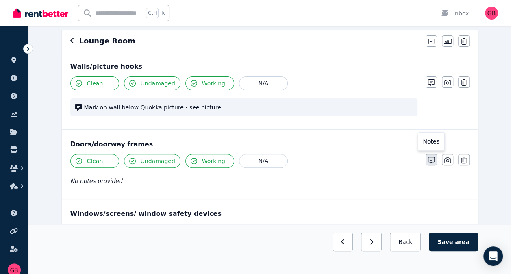
click at [430, 159] on icon "button" at bounding box center [431, 160] width 7 height 7
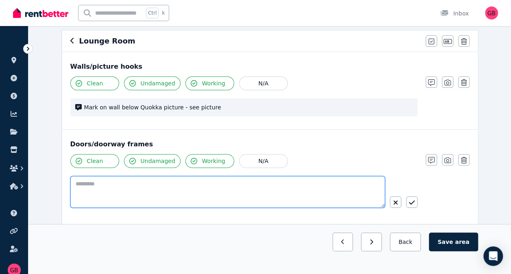
click at [143, 184] on textarea at bounding box center [227, 192] width 315 height 32
type textarea "**********"
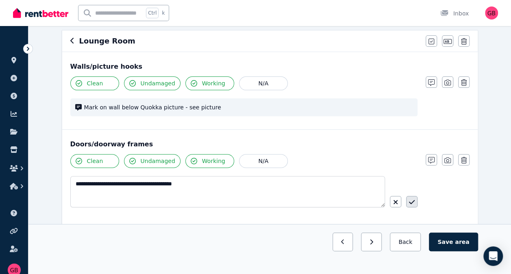
click at [414, 203] on icon "button" at bounding box center [412, 202] width 6 height 7
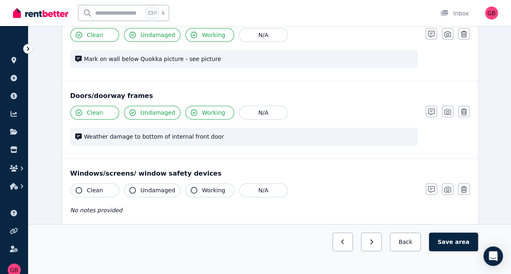
scroll to position [129, 0]
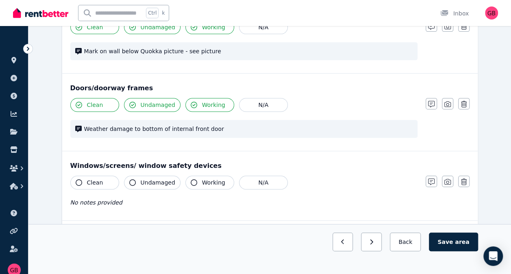
click at [76, 178] on button "Clean" at bounding box center [94, 183] width 49 height 14
click at [136, 180] on button "Undamaged" at bounding box center [152, 183] width 56 height 14
click at [191, 183] on icon "button" at bounding box center [194, 182] width 7 height 7
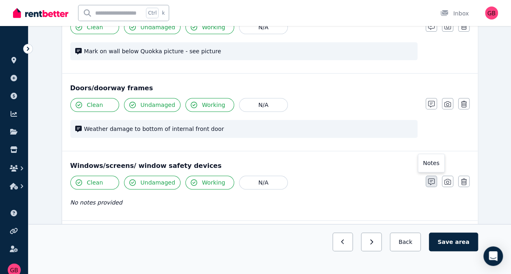
click at [432, 178] on icon "button" at bounding box center [431, 181] width 7 height 7
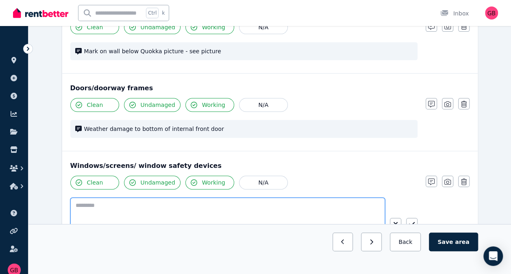
click at [167, 202] on textarea at bounding box center [227, 213] width 315 height 32
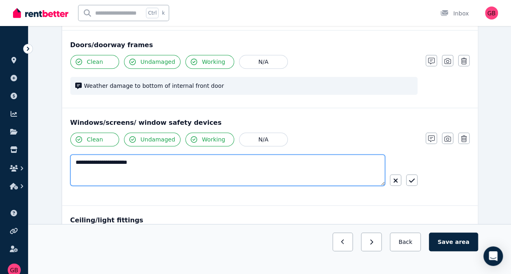
scroll to position [173, 0]
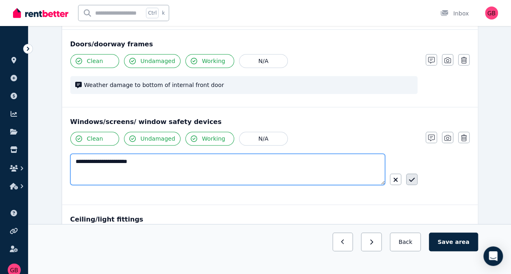
type textarea "**********"
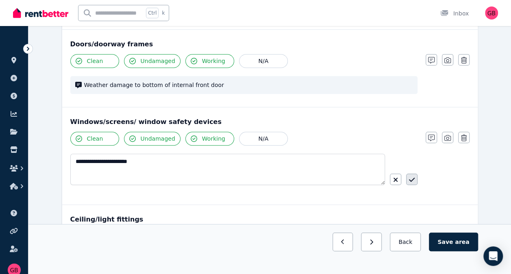
click at [412, 178] on icon "button" at bounding box center [412, 179] width 6 height 7
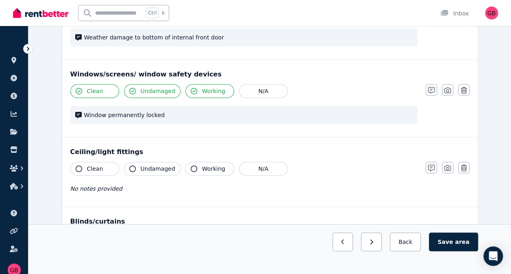
scroll to position [223, 0]
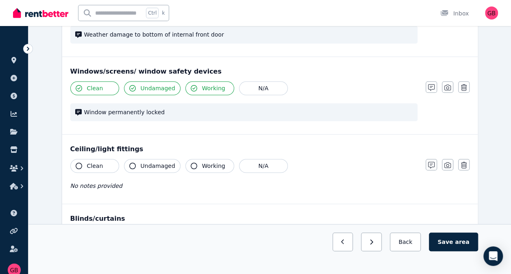
click at [78, 166] on icon "button" at bounding box center [79, 166] width 7 height 7
click at [132, 164] on icon "button" at bounding box center [132, 166] width 7 height 7
click at [191, 163] on icon "button" at bounding box center [194, 166] width 7 height 7
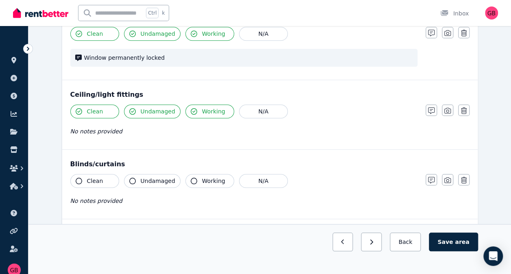
scroll to position [285, 0]
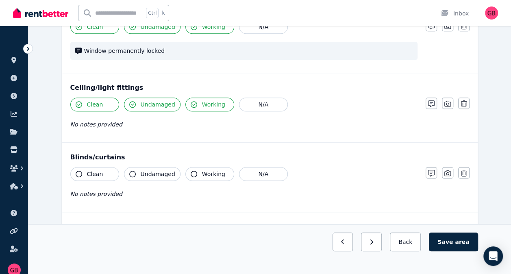
click at [77, 171] on icon "button" at bounding box center [79, 174] width 7 height 7
click at [132, 171] on icon "button" at bounding box center [132, 174] width 7 height 7
click at [191, 173] on icon "button" at bounding box center [194, 174] width 7 height 7
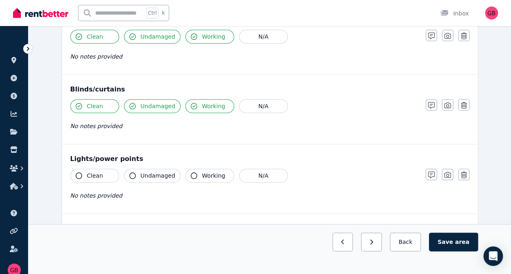
scroll to position [353, 0]
click at [80, 172] on icon "button" at bounding box center [79, 175] width 7 height 7
click at [132, 172] on icon "button" at bounding box center [132, 175] width 7 height 7
click at [191, 172] on icon "button" at bounding box center [194, 175] width 7 height 7
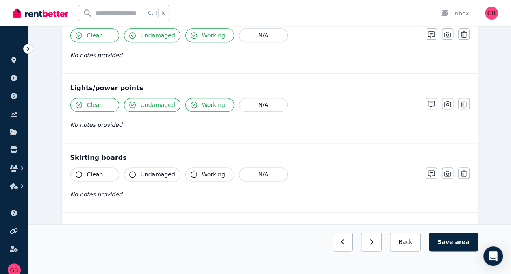
click at [79, 171] on icon "button" at bounding box center [79, 174] width 7 height 7
click at [133, 171] on icon "button" at bounding box center [132, 174] width 7 height 7
click at [191, 171] on icon "button" at bounding box center [194, 174] width 7 height 7
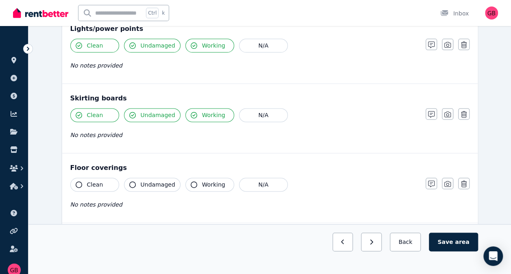
scroll to position [483, 0]
click at [79, 181] on icon "button" at bounding box center [79, 184] width 7 height 7
click at [133, 182] on icon "button" at bounding box center [132, 184] width 7 height 7
click at [192, 184] on button "Working" at bounding box center [209, 184] width 49 height 14
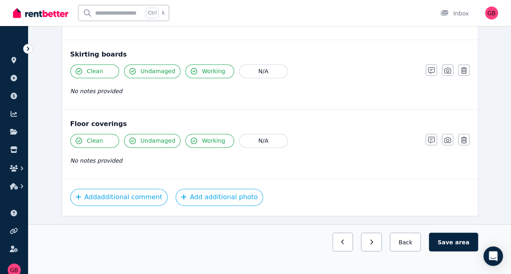
scroll to position [543, 0]
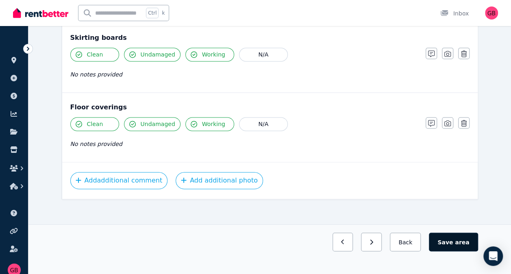
click at [456, 244] on button "Save area" at bounding box center [453, 241] width 49 height 19
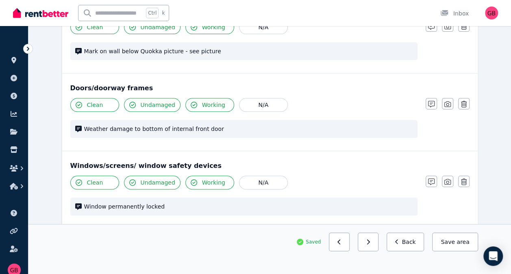
scroll to position [0, 0]
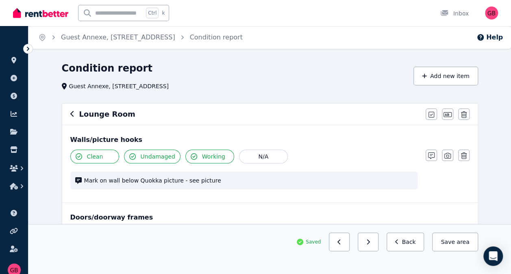
click at [72, 114] on icon "button" at bounding box center [72, 114] width 4 height 7
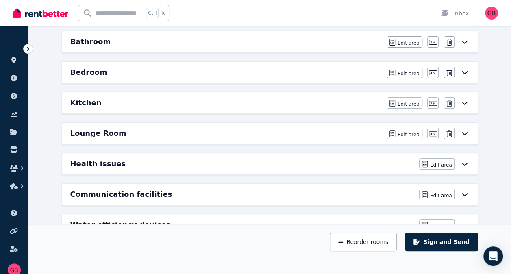
scroll to position [114, 0]
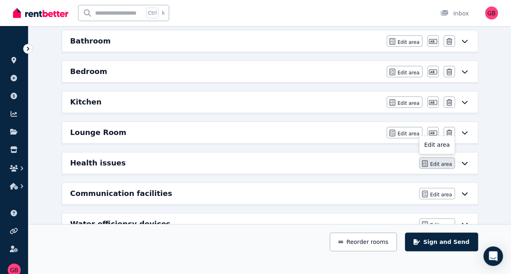
click at [440, 161] on span "Edit area" at bounding box center [441, 164] width 22 height 7
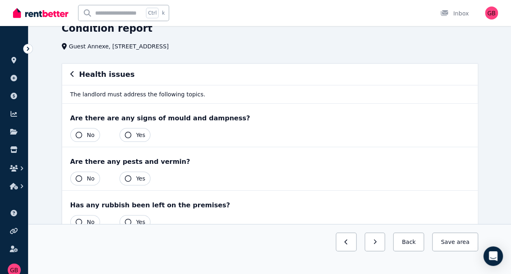
scroll to position [43, 0]
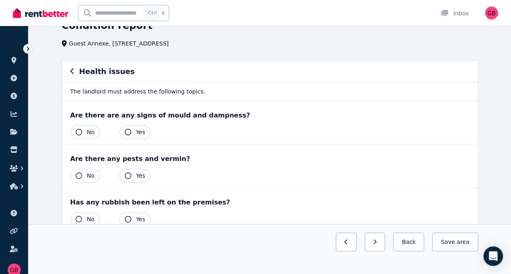
click at [77, 129] on icon "button" at bounding box center [79, 132] width 7 height 7
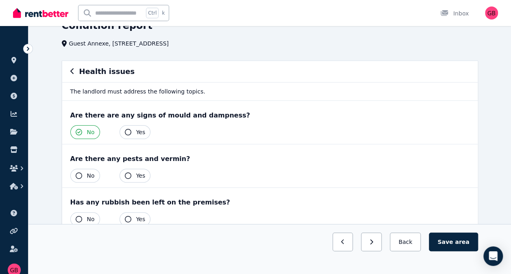
click at [76, 176] on icon "button" at bounding box center [79, 175] width 7 height 7
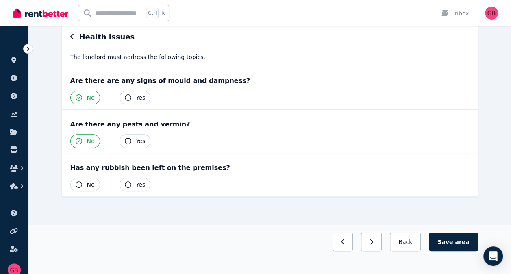
click at [79, 182] on icon "button" at bounding box center [79, 184] width 7 height 7
click at [458, 241] on span "area" at bounding box center [462, 242] width 14 height 8
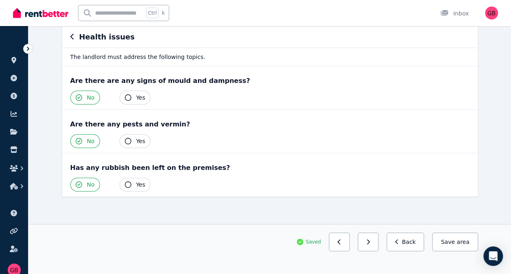
scroll to position [0, 0]
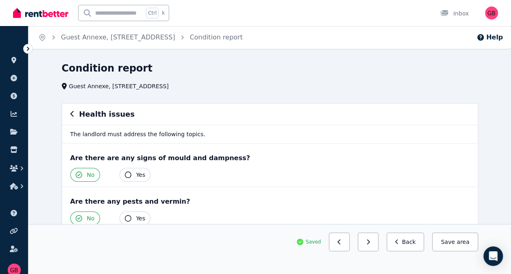
click at [72, 113] on icon "button" at bounding box center [72, 114] width 4 height 7
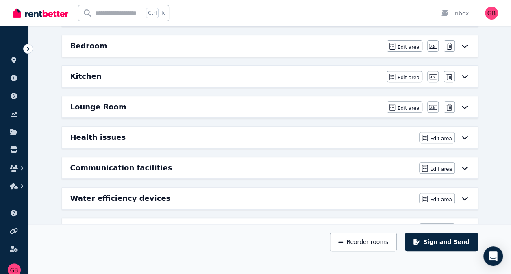
scroll to position [140, 0]
click at [444, 166] on span "Edit area" at bounding box center [441, 168] width 22 height 7
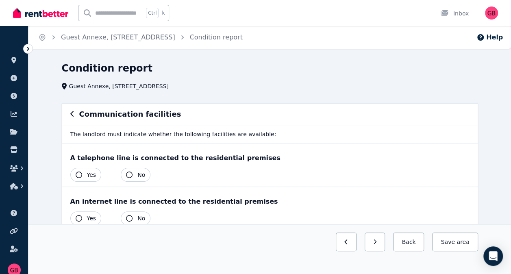
scroll to position [34, 0]
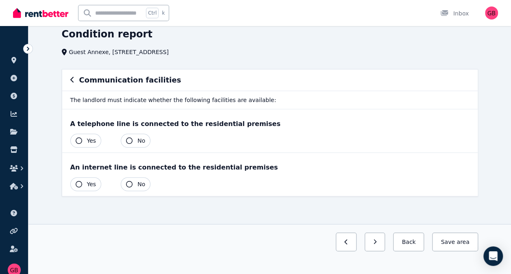
click at [128, 140] on icon "button" at bounding box center [129, 140] width 7 height 7
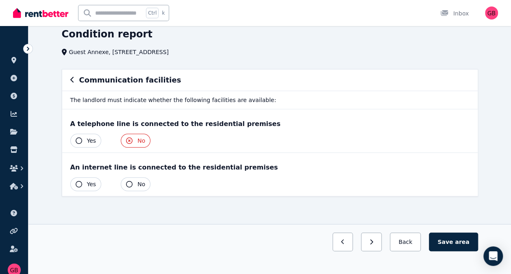
click at [78, 184] on icon "button" at bounding box center [79, 184] width 7 height 7
click at [462, 241] on span "area" at bounding box center [462, 242] width 14 height 8
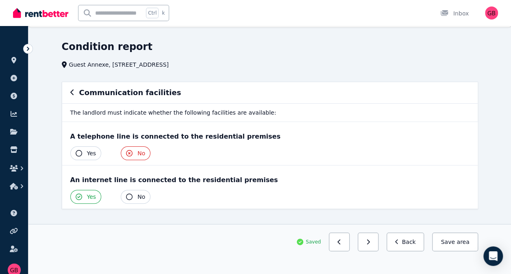
scroll to position [20, 0]
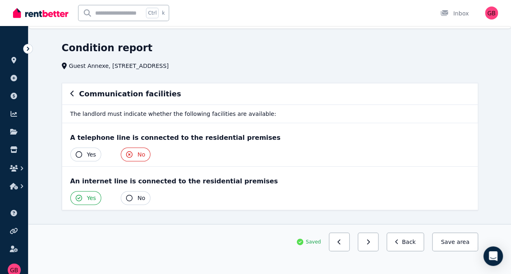
click at [73, 93] on icon "button" at bounding box center [72, 93] width 4 height 7
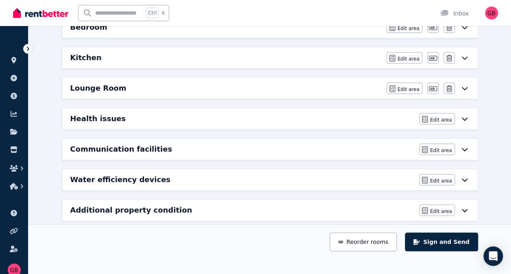
scroll to position [166, 0]
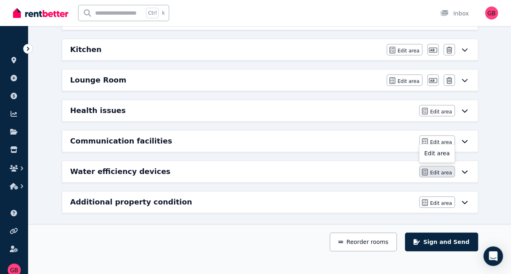
click at [445, 169] on span "Edit area" at bounding box center [441, 172] width 22 height 7
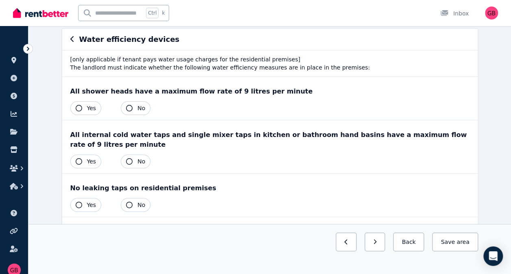
scroll to position [74, 0]
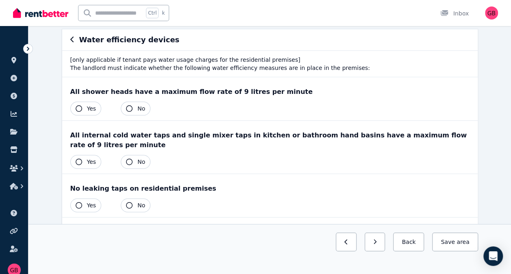
click at [73, 40] on icon "button" at bounding box center [72, 39] width 4 height 7
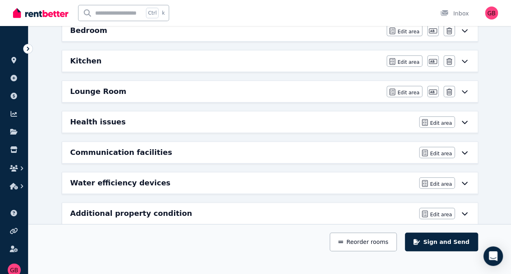
scroll to position [156, 0]
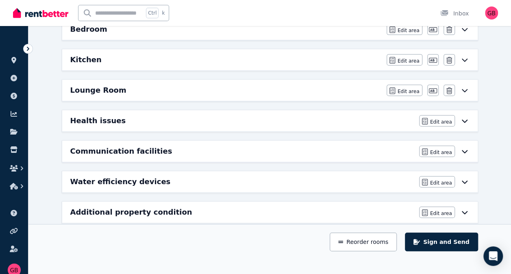
click at [464, 180] on icon at bounding box center [464, 181] width 6 height 3
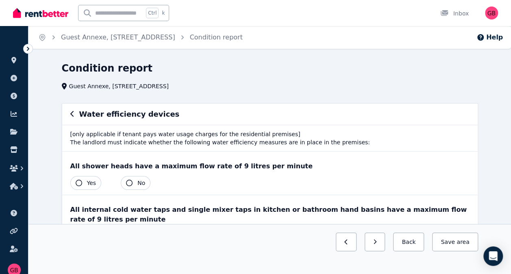
click at [72, 115] on icon "button" at bounding box center [72, 114] width 4 height 7
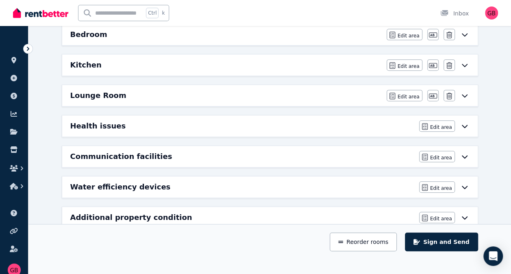
scroll to position [151, 0]
click at [442, 154] on span "Edit area" at bounding box center [441, 157] width 22 height 7
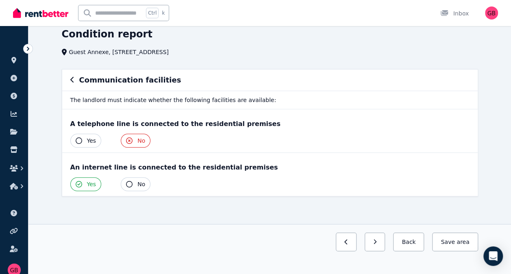
scroll to position [0, 0]
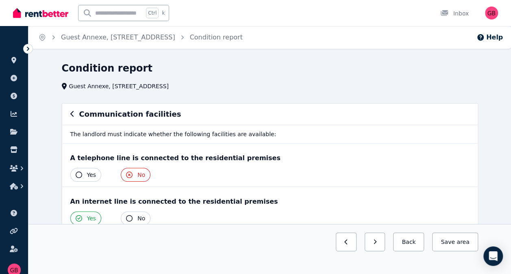
click at [71, 112] on icon "button" at bounding box center [72, 114] width 4 height 7
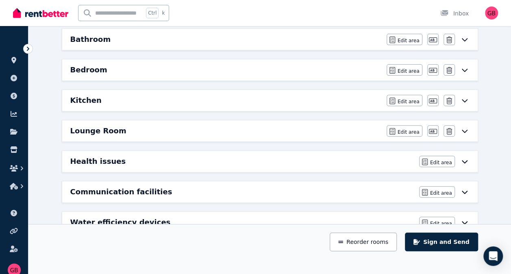
scroll to position [166, 0]
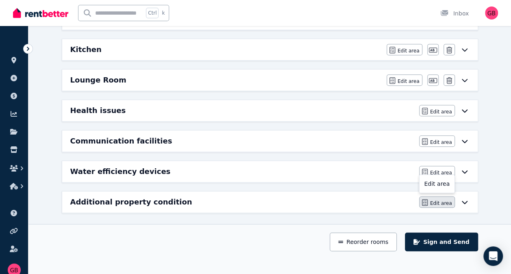
click at [440, 200] on span "Edit area" at bounding box center [441, 203] width 22 height 7
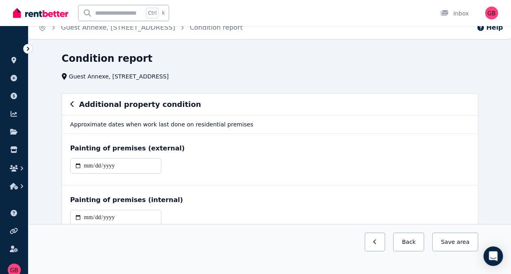
scroll to position [6, 0]
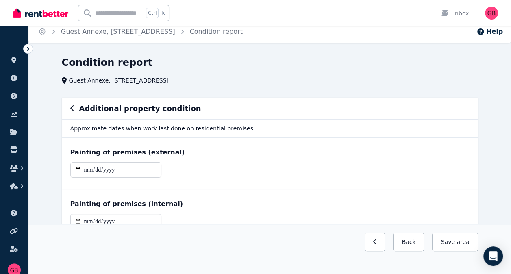
click at [72, 109] on icon "button" at bounding box center [72, 108] width 4 height 7
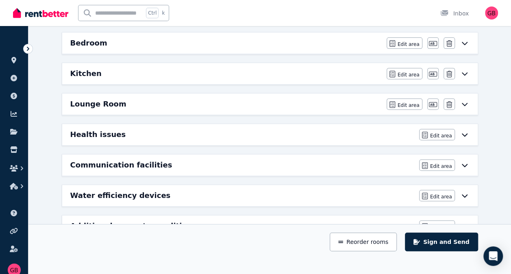
scroll to position [166, 0]
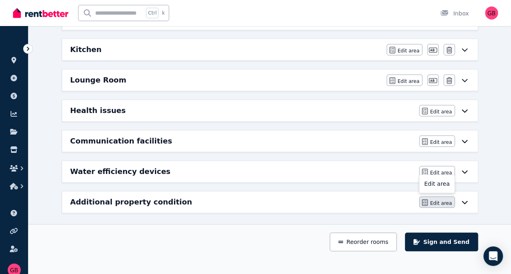
click at [441, 200] on span "Edit area" at bounding box center [441, 203] width 22 height 7
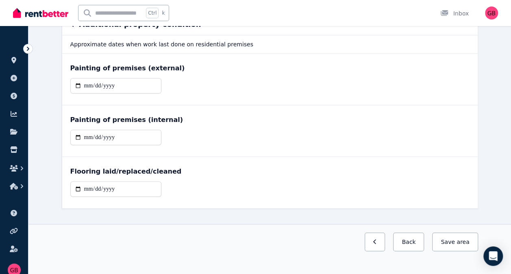
scroll to position [90, 0]
click at [89, 187] on input "date" at bounding box center [115, 188] width 91 height 15
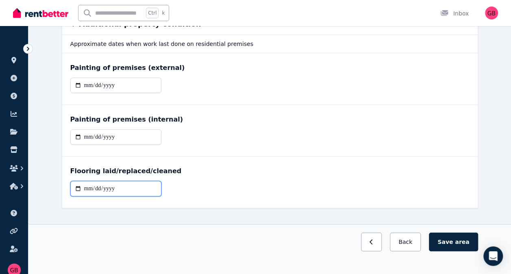
type input "**********"
click at [245, 132] on div at bounding box center [269, 140] width 399 height 22
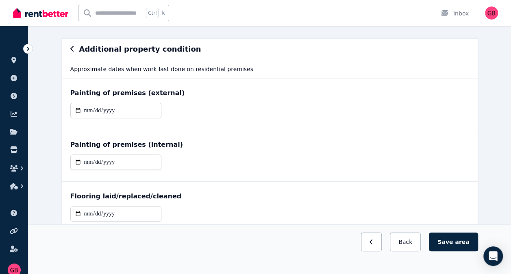
scroll to position [62, 0]
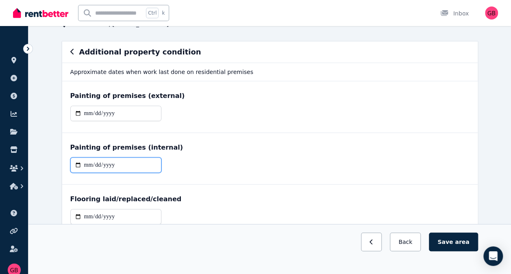
click at [89, 163] on input "date" at bounding box center [115, 164] width 91 height 15
type input "**********"
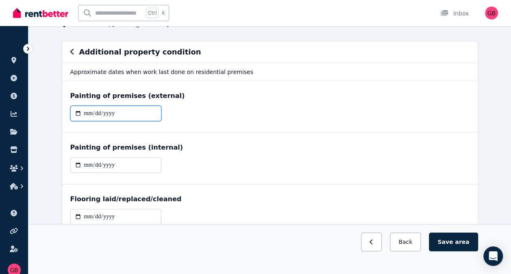
click at [90, 111] on input "date" at bounding box center [115, 113] width 91 height 15
type input "**********"
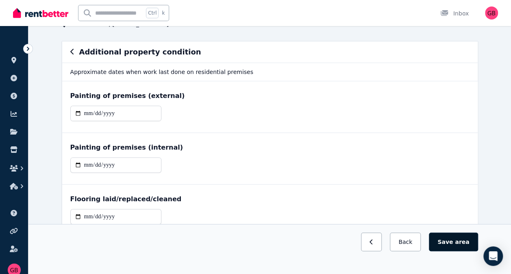
click at [453, 241] on button "Save area" at bounding box center [453, 241] width 49 height 19
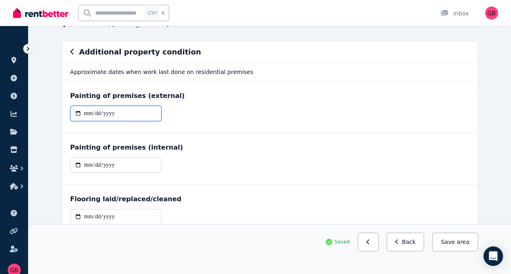
click at [99, 111] on input "**********" at bounding box center [115, 113] width 91 height 15
type input "**********"
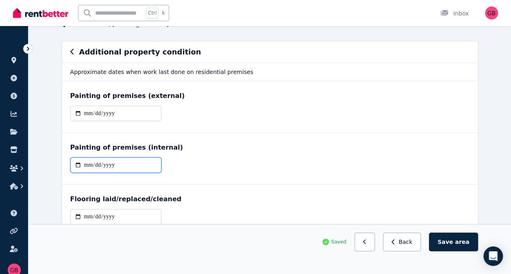
click at [97, 166] on input "**********" at bounding box center [115, 164] width 91 height 15
type input "**********"
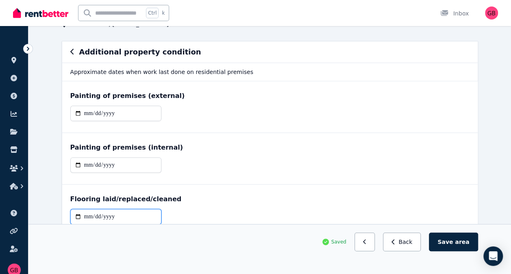
click at [98, 215] on input "**********" at bounding box center [115, 216] width 91 height 15
type input "**********"
click at [460, 242] on span "area" at bounding box center [462, 242] width 14 height 8
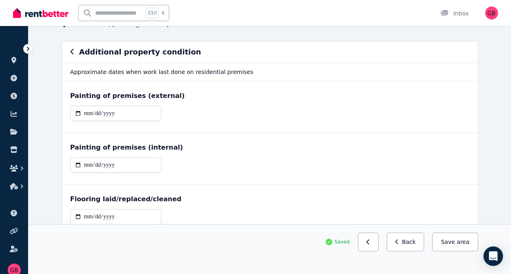
scroll to position [0, 0]
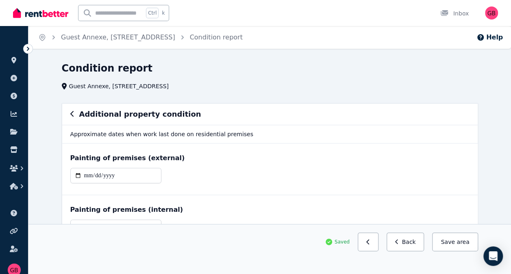
click at [71, 116] on icon "button" at bounding box center [72, 114] width 4 height 7
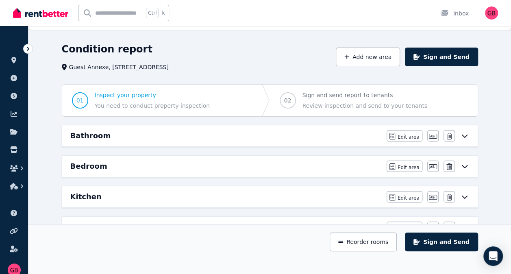
scroll to position [17, 0]
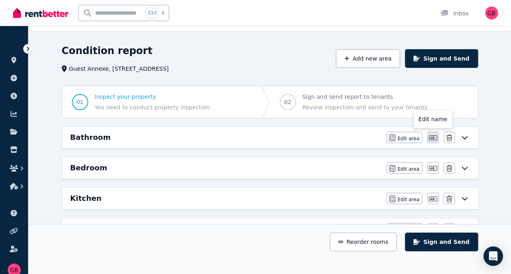
click at [434, 139] on icon "button" at bounding box center [433, 138] width 8 height 7
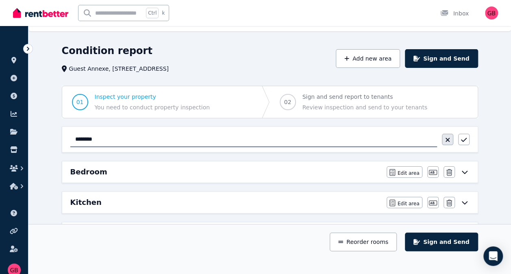
click at [448, 142] on icon "button" at bounding box center [447, 140] width 5 height 7
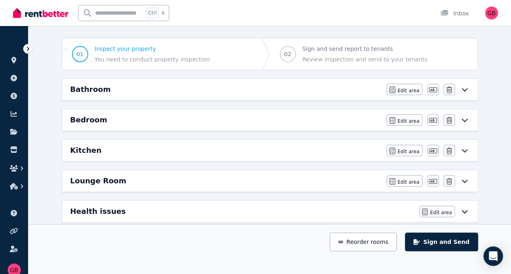
scroll to position [166, 0]
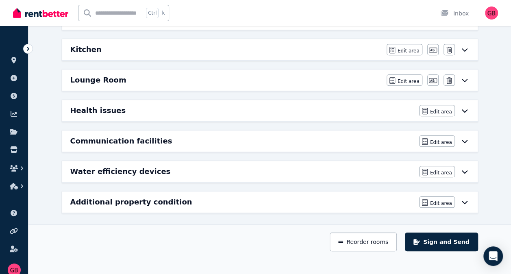
click at [465, 170] on icon at bounding box center [464, 171] width 6 height 3
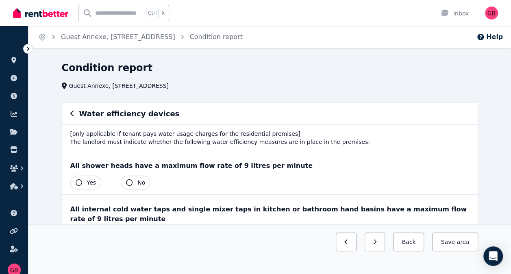
scroll to position [0, 0]
click at [412, 243] on button "Back" at bounding box center [408, 241] width 31 height 19
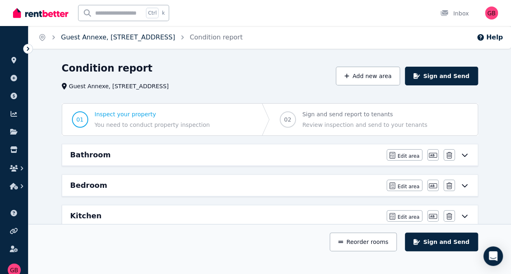
click at [126, 39] on link "Guest Annexe, [STREET_ADDRESS]" at bounding box center [118, 37] width 114 height 8
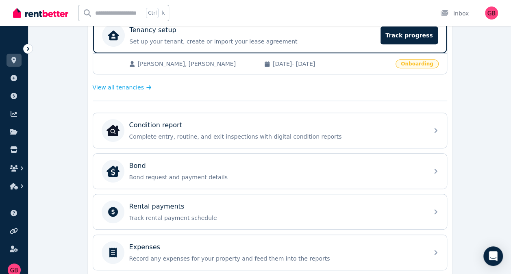
scroll to position [174, 0]
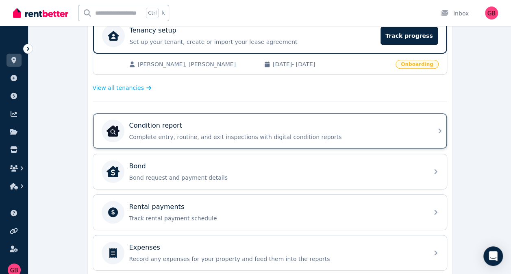
click at [395, 134] on p "Complete entry, routine, and exit inspections with digital condition reports" at bounding box center [276, 137] width 294 height 8
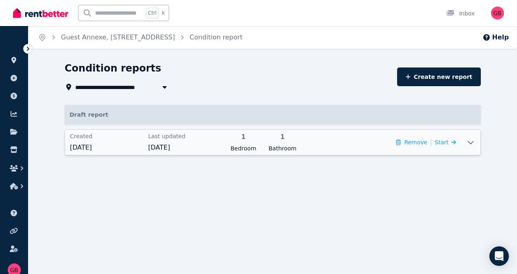
click at [470, 142] on icon at bounding box center [471, 142] width 10 height 7
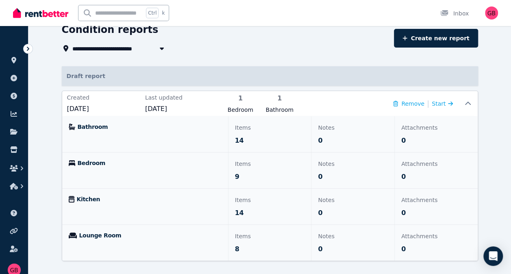
scroll to position [49, 0]
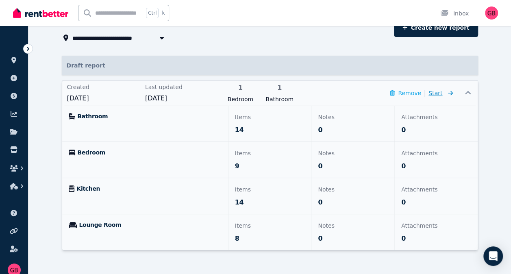
click at [442, 92] on span "Start" at bounding box center [440, 93] width 24 height 10
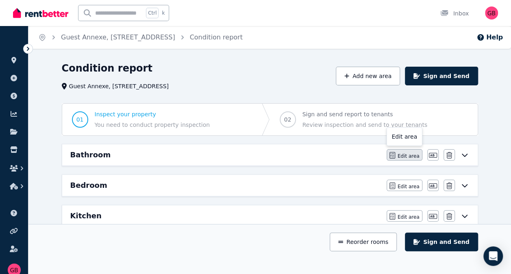
click at [409, 153] on span "Edit area" at bounding box center [408, 156] width 22 height 7
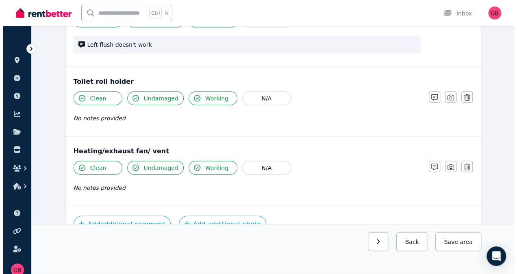
scroll to position [950, 0]
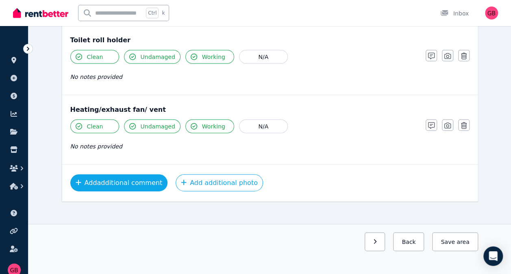
click at [123, 179] on button "Add additional comment" at bounding box center [119, 182] width 98 height 17
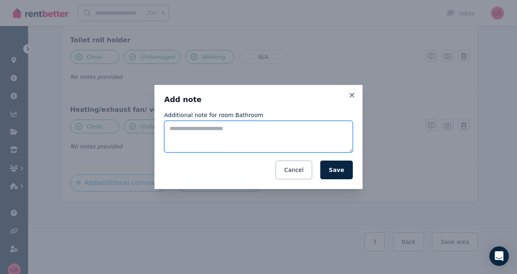
click at [169, 126] on textarea "Additional note for room Bathroom" at bounding box center [258, 137] width 189 height 32
click at [194, 128] on textarea "********" at bounding box center [258, 136] width 189 height 31
click at [261, 145] on textarea "**********" at bounding box center [258, 136] width 189 height 31
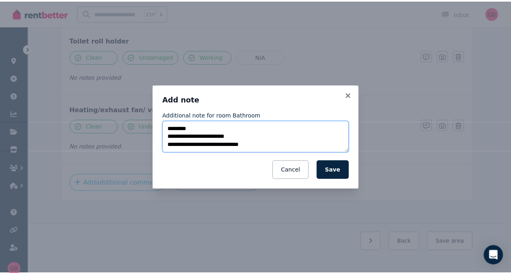
scroll to position [5, 0]
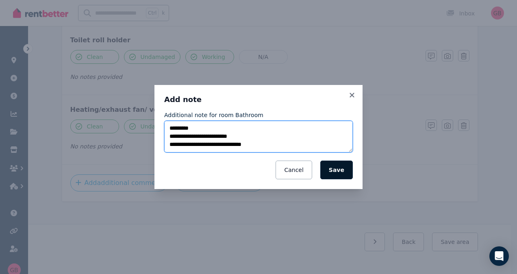
type textarea "**********"
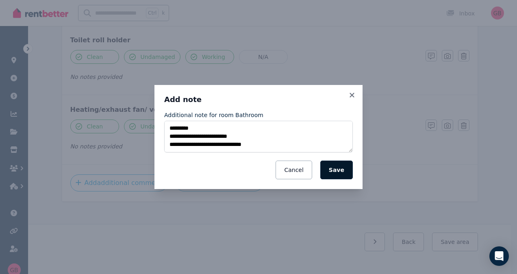
click at [343, 167] on button "Save" at bounding box center [336, 170] width 33 height 19
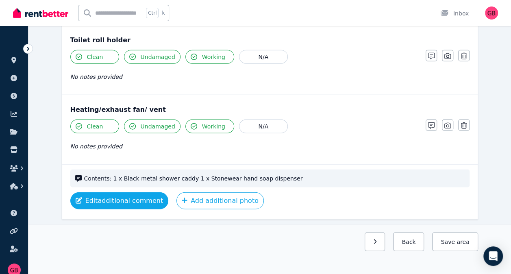
click at [128, 196] on button "Edit additional comment" at bounding box center [119, 200] width 98 height 17
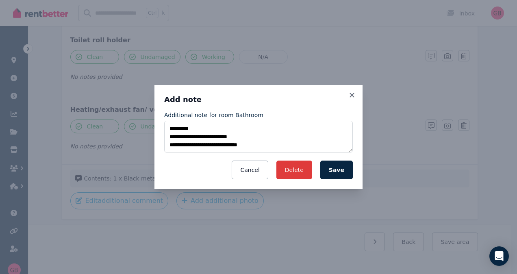
click at [302, 171] on button "Delete" at bounding box center [294, 170] width 36 height 19
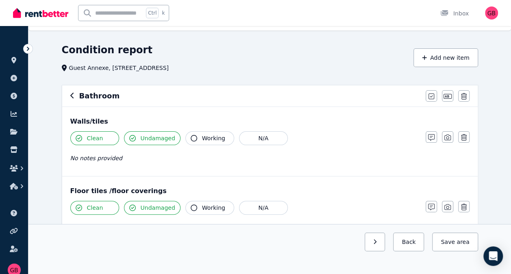
scroll to position [0, 0]
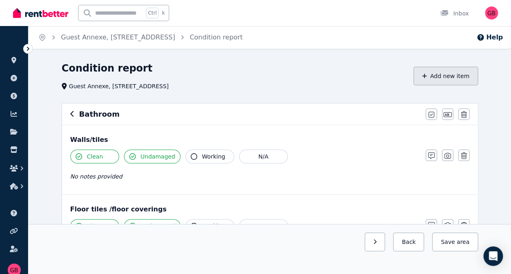
click at [453, 72] on button "Add new item" at bounding box center [445, 76] width 65 height 19
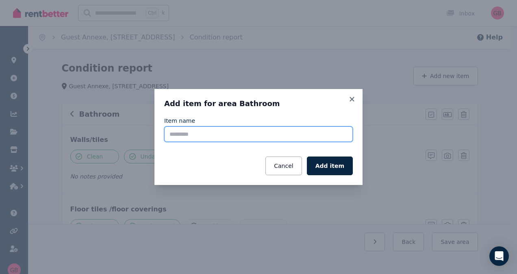
click at [195, 137] on input "Item name" at bounding box center [258, 133] width 189 height 15
type input "********"
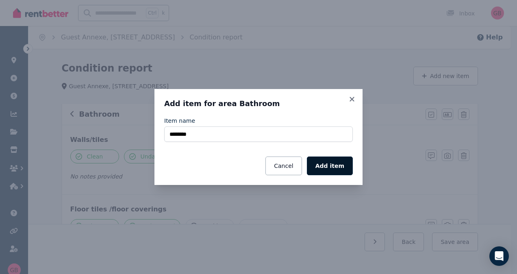
click at [333, 165] on button "Add item" at bounding box center [330, 165] width 46 height 19
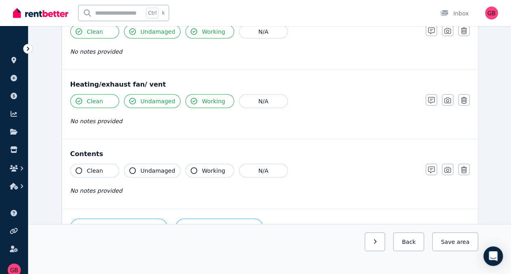
scroll to position [1019, 0]
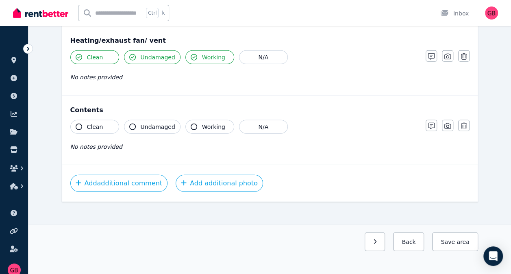
click at [80, 124] on icon "button" at bounding box center [79, 127] width 7 height 7
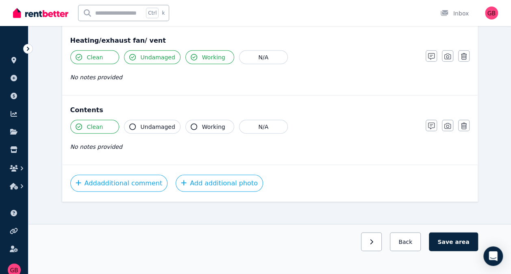
click at [132, 124] on icon "button" at bounding box center [132, 127] width 7 height 7
click at [191, 124] on icon "button" at bounding box center [194, 127] width 7 height 7
click at [83, 143] on span "No notes provided" at bounding box center [96, 146] width 52 height 7
click at [431, 123] on icon "button" at bounding box center [431, 126] width 7 height 7
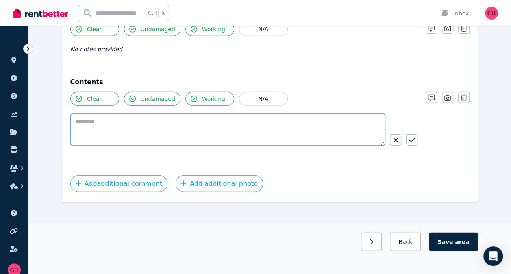
click at [103, 116] on textarea at bounding box center [227, 130] width 315 height 32
click at [151, 115] on textarea "**********" at bounding box center [227, 129] width 315 height 31
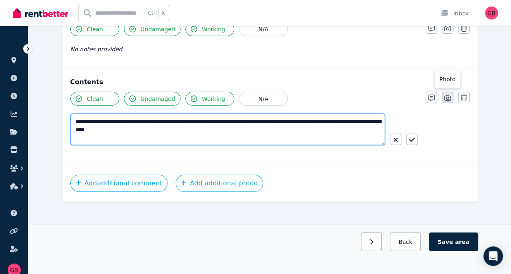
type textarea "**********"
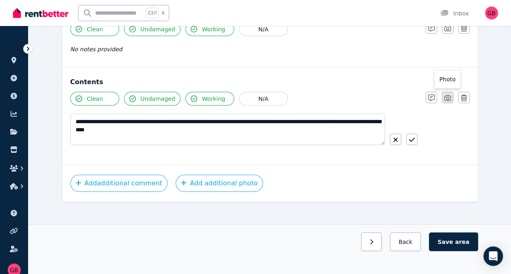
click at [446, 95] on icon "button" at bounding box center [447, 98] width 7 height 6
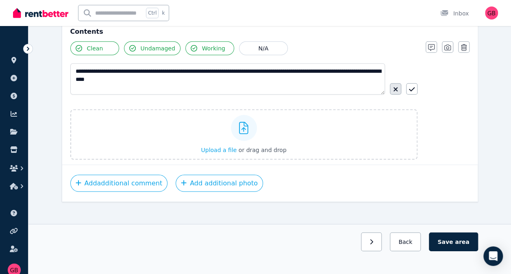
click at [395, 86] on icon "button" at bounding box center [395, 89] width 5 height 7
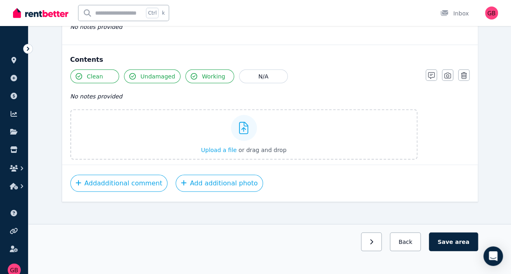
click at [449, 148] on div "Clean Undamaged Working N/A No notes provided Upload a file or drag and drop No…" at bounding box center [269, 114] width 399 height 90
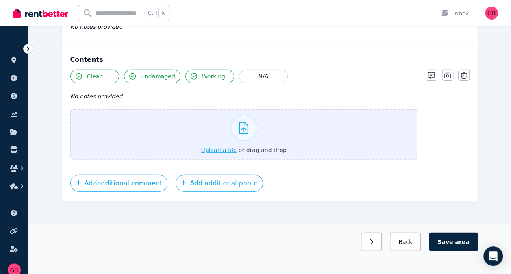
scroll to position [1085, 0]
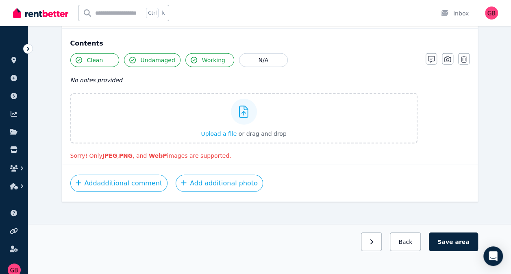
click at [434, 141] on div "Clean Undamaged Working N/A No notes provided Upload a file or drag and drop So…" at bounding box center [269, 106] width 399 height 106
click at [227, 130] on span "Upload a file" at bounding box center [219, 133] width 36 height 7
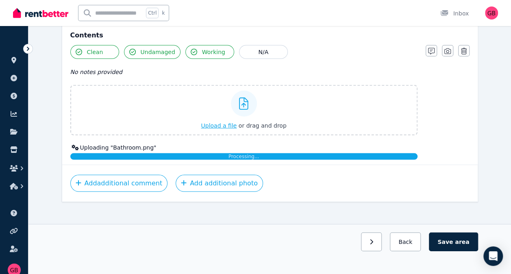
scroll to position [1149, 0]
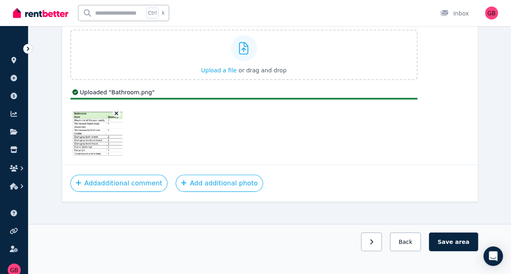
click at [349, 126] on div at bounding box center [243, 134] width 347 height 52
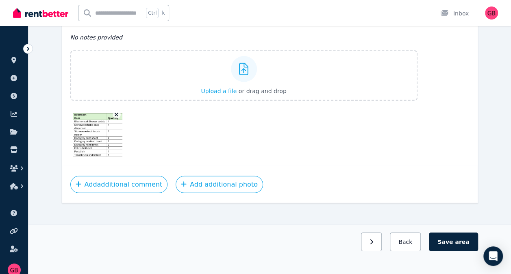
scroll to position [1128, 0]
click at [455, 243] on button "Save area" at bounding box center [453, 241] width 49 height 19
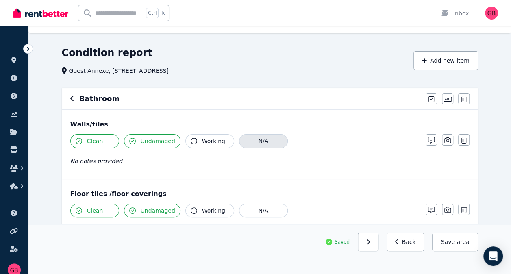
scroll to position [15, 0]
click at [71, 99] on icon "button" at bounding box center [72, 98] width 4 height 7
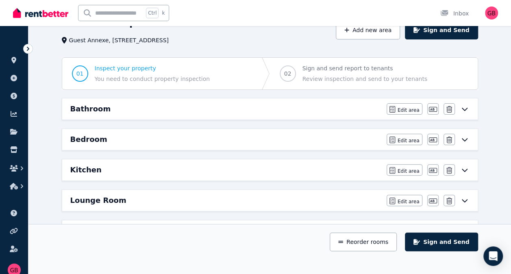
scroll to position [46, 0]
click at [407, 137] on span "Edit area" at bounding box center [408, 140] width 22 height 7
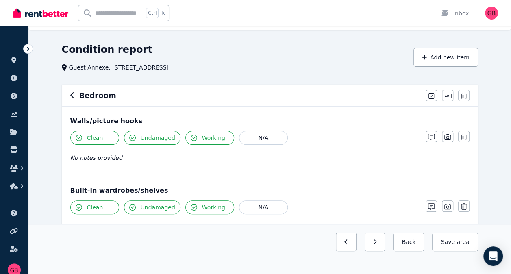
scroll to position [18, 0]
click at [446, 59] on button "Add new item" at bounding box center [445, 57] width 65 height 19
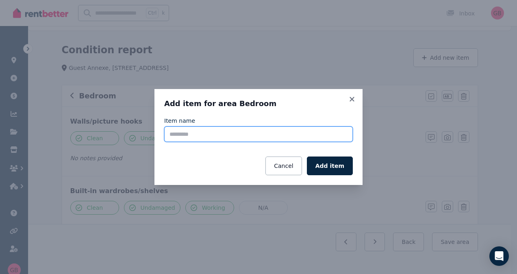
click at [207, 137] on input "Item name" at bounding box center [258, 133] width 189 height 15
type input "********"
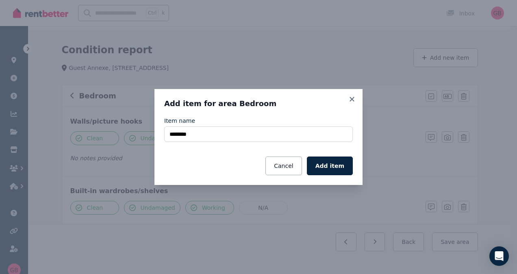
click at [339, 149] on div "Item name ******** Cancel Add item" at bounding box center [258, 146] width 189 height 59
click at [330, 165] on button "Add item" at bounding box center [330, 165] width 46 height 19
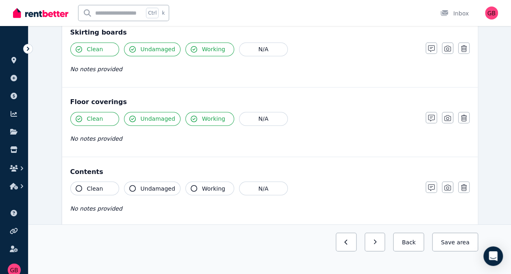
scroll to position [665, 0]
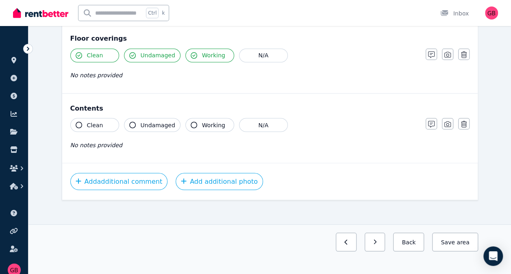
click at [100, 121] on span "Clean" at bounding box center [95, 125] width 16 height 8
click at [142, 121] on span "Undamaged" at bounding box center [158, 125] width 35 height 8
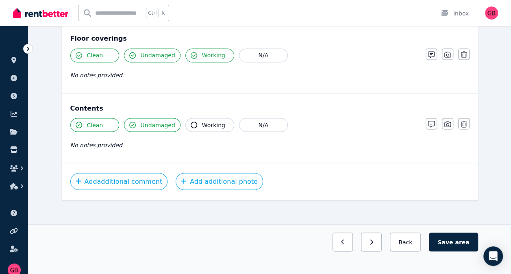
click at [196, 118] on button "Working" at bounding box center [209, 125] width 49 height 14
click at [448, 121] on icon "button" at bounding box center [447, 124] width 7 height 7
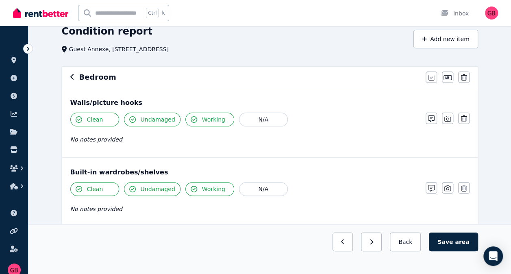
scroll to position [37, 0]
click at [455, 247] on button "Save area" at bounding box center [453, 241] width 49 height 19
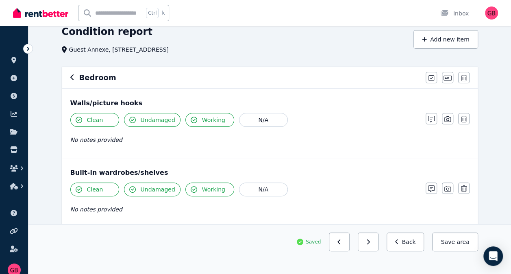
click at [70, 76] on icon "button" at bounding box center [72, 77] width 4 height 7
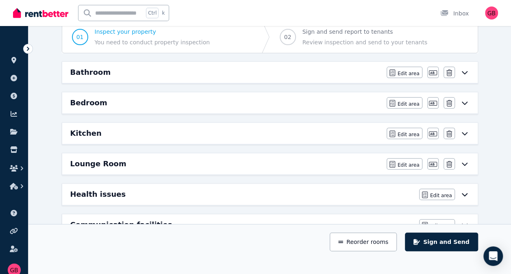
scroll to position [83, 0]
click at [406, 131] on span "Edit area" at bounding box center [408, 134] width 22 height 7
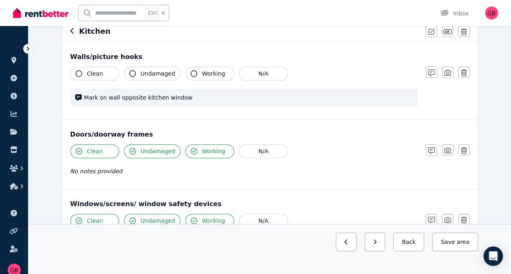
scroll to position [0, 0]
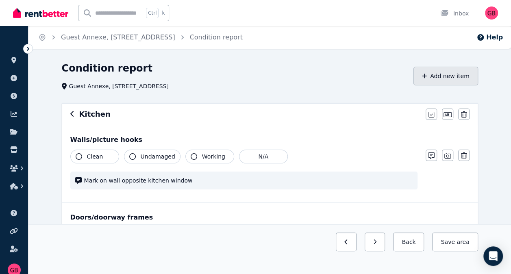
click at [447, 75] on button "Add new item" at bounding box center [445, 76] width 65 height 19
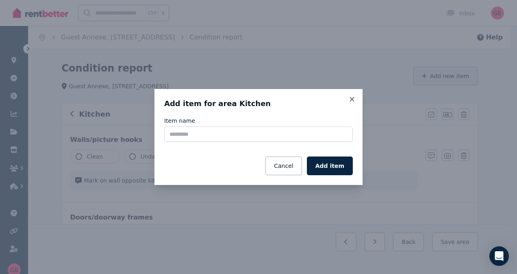
click at [447, 75] on div "Add item for area Kitchen Item name Cancel Add item" at bounding box center [258, 137] width 517 height 274
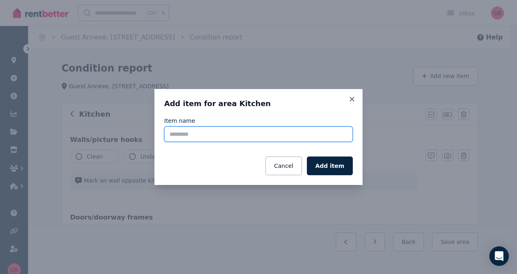
click at [235, 135] on input "Item name" at bounding box center [258, 133] width 189 height 15
type input "********"
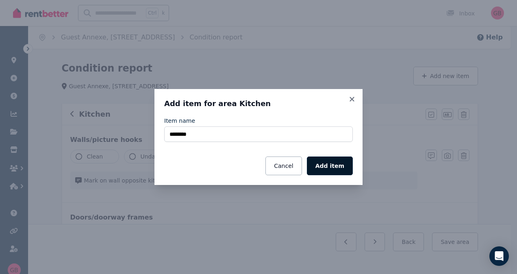
click at [341, 169] on button "Add item" at bounding box center [330, 165] width 46 height 19
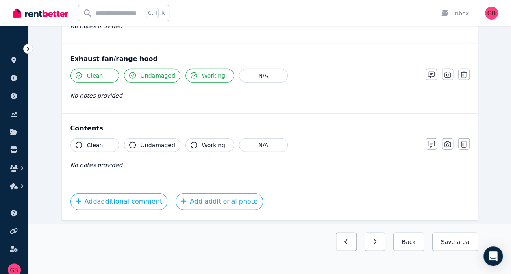
scroll to position [1027, 0]
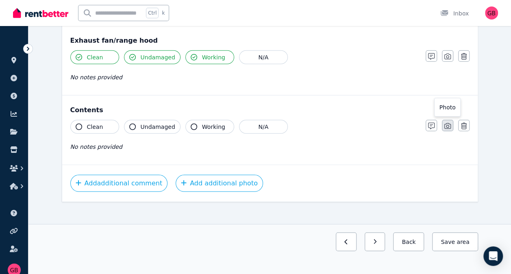
click at [445, 123] on icon "button" at bounding box center [447, 126] width 7 height 7
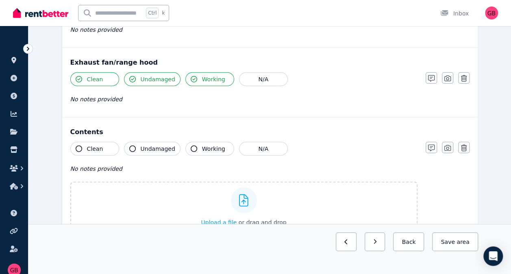
scroll to position [1137, 0]
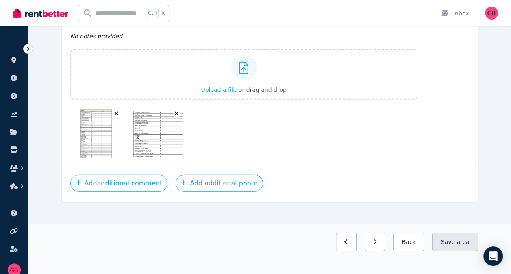
click at [457, 245] on button "Save area" at bounding box center [455, 241] width 46 height 19
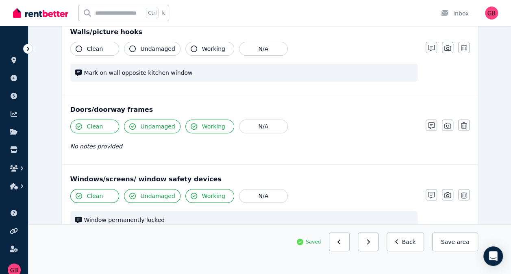
scroll to position [0, 0]
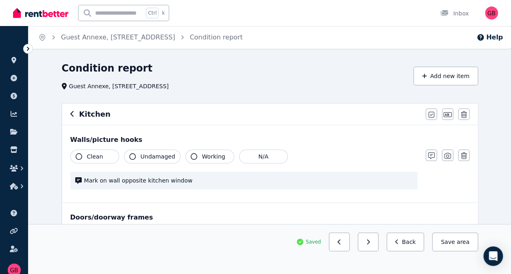
click at [70, 116] on icon "button" at bounding box center [72, 114] width 4 height 7
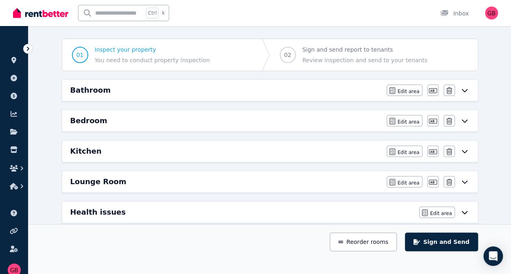
scroll to position [65, 0]
click at [406, 180] on span "Edit area" at bounding box center [408, 182] width 22 height 7
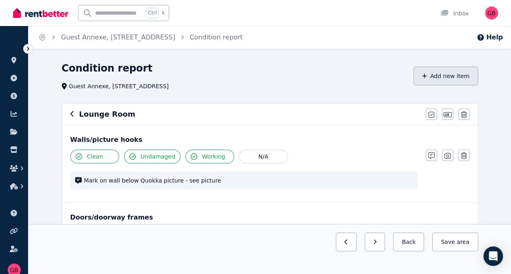
click at [449, 78] on button "Add new item" at bounding box center [445, 76] width 65 height 19
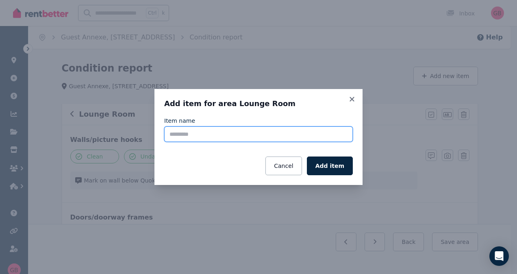
click at [254, 136] on input "Item name" at bounding box center [258, 133] width 189 height 15
type input "********"
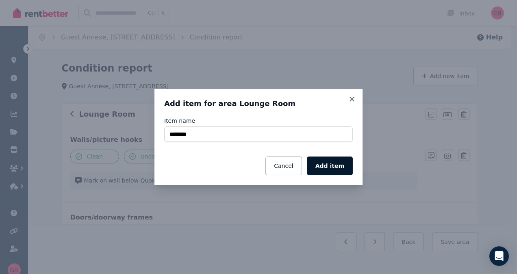
click at [334, 165] on button "Add item" at bounding box center [330, 165] width 46 height 19
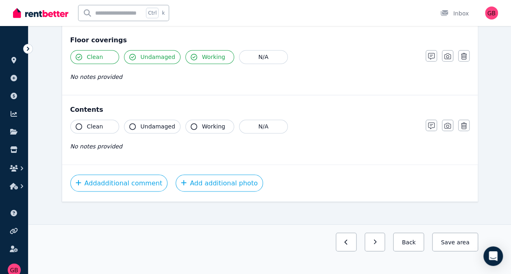
scroll to position [612, 0]
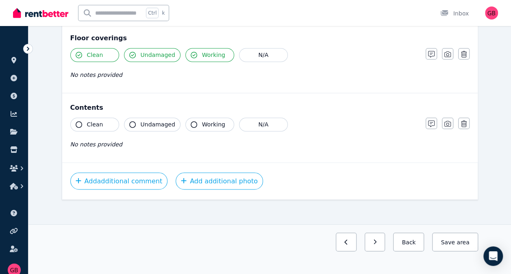
click at [78, 121] on icon "button" at bounding box center [79, 124] width 7 height 7
click at [132, 121] on icon "button" at bounding box center [132, 124] width 7 height 7
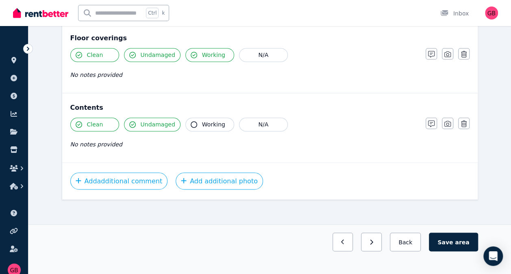
click at [191, 122] on icon "button" at bounding box center [194, 124] width 7 height 7
click at [449, 120] on icon "button" at bounding box center [447, 123] width 7 height 7
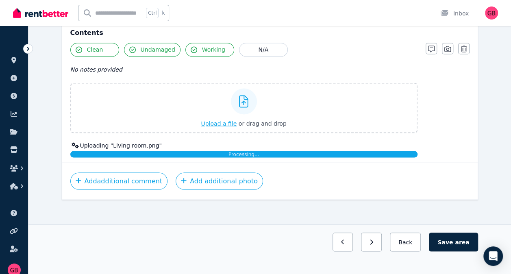
scroll to position [742, 0]
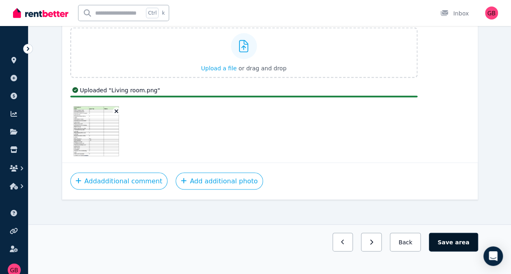
click at [455, 243] on button "Save area" at bounding box center [453, 241] width 49 height 19
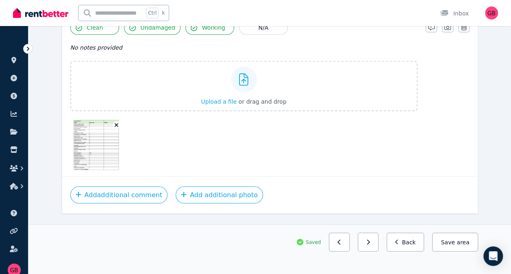
scroll to position [723, 0]
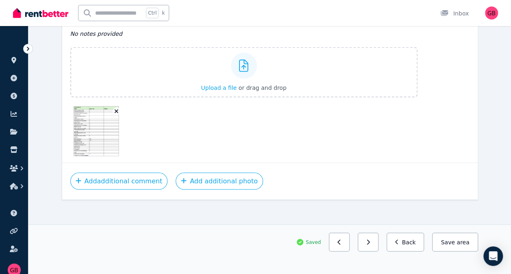
click at [97, 134] on img at bounding box center [96, 131] width 47 height 52
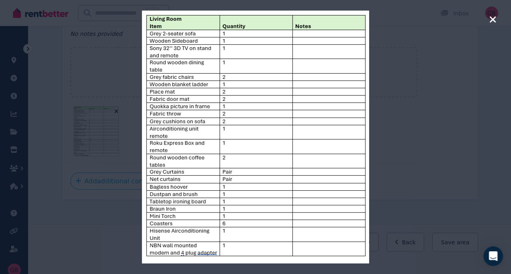
click at [440, 164] on div at bounding box center [255, 137] width 511 height 274
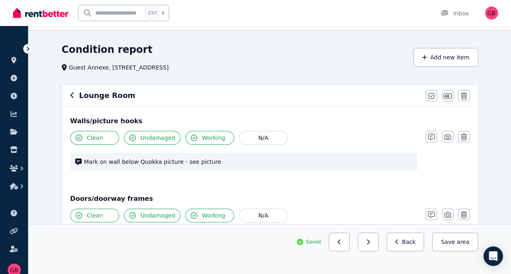
scroll to position [0, 0]
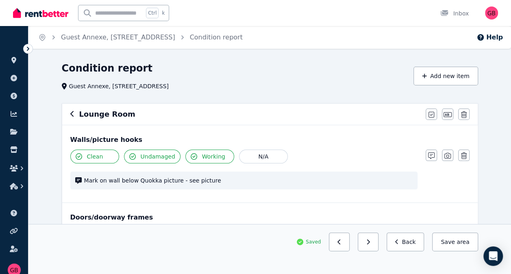
click at [69, 116] on div "Lounge Room Mark all items as good Edit name Delete" at bounding box center [269, 114] width 415 height 21
click at [73, 111] on icon "button" at bounding box center [72, 114] width 4 height 7
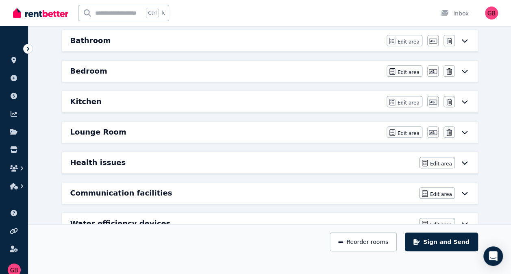
scroll to position [115, 0]
click at [360, 240] on button "Reorder rooms" at bounding box center [363, 241] width 67 height 19
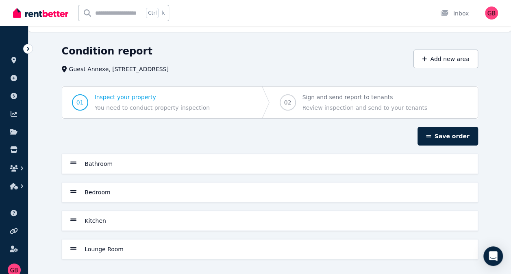
scroll to position [0, 0]
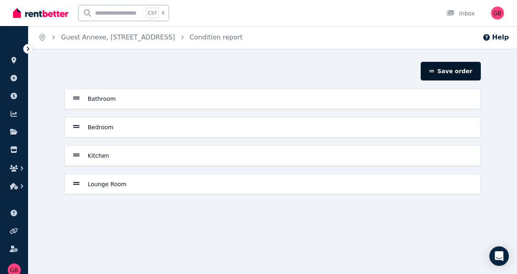
click at [458, 70] on button "Save order" at bounding box center [451, 71] width 60 height 19
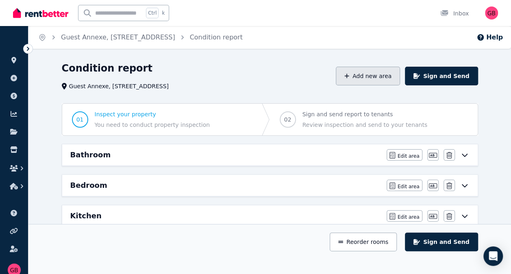
click at [370, 76] on button "Add new area" at bounding box center [368, 76] width 64 height 19
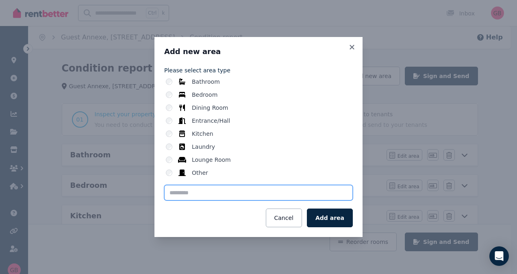
click at [174, 192] on input "text" at bounding box center [258, 192] width 189 height 15
type input "**********"
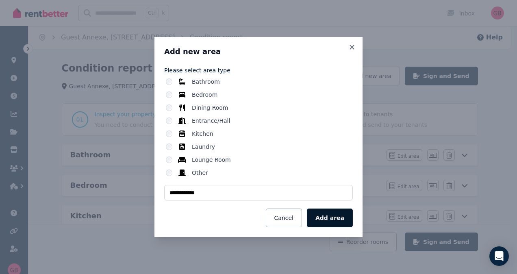
click at [334, 220] on button "Add area" at bounding box center [330, 217] width 46 height 19
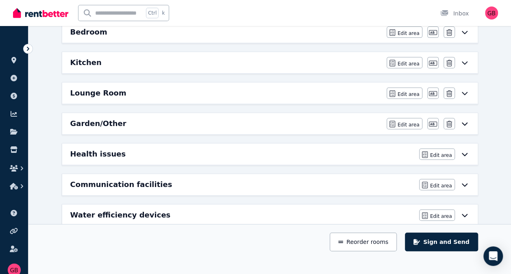
scroll to position [155, 0]
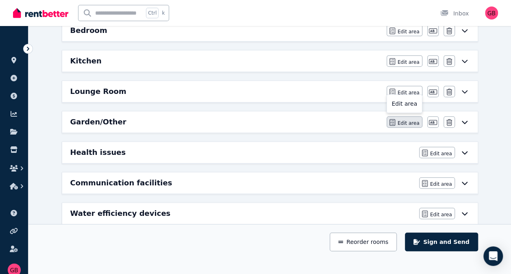
click at [403, 120] on span "Edit area" at bounding box center [408, 123] width 22 height 7
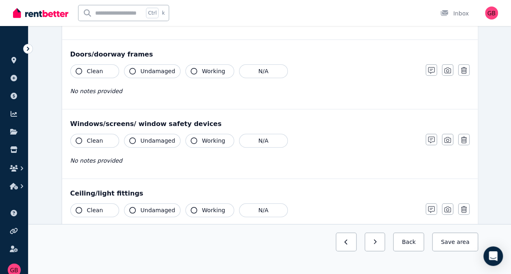
scroll to position [0, 0]
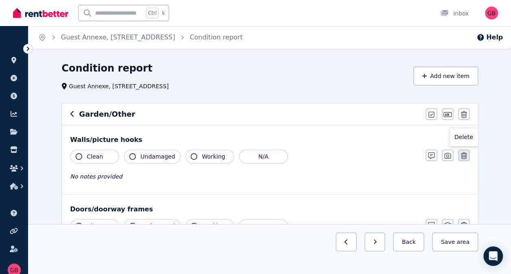
click at [465, 156] on icon "button" at bounding box center [464, 155] width 6 height 7
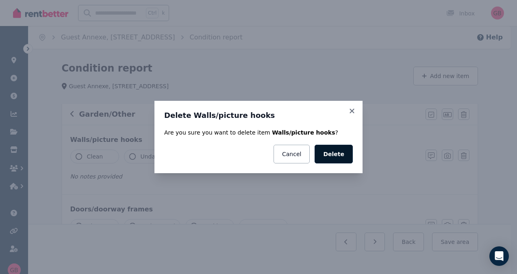
click at [344, 158] on button "Delete" at bounding box center [334, 154] width 38 height 19
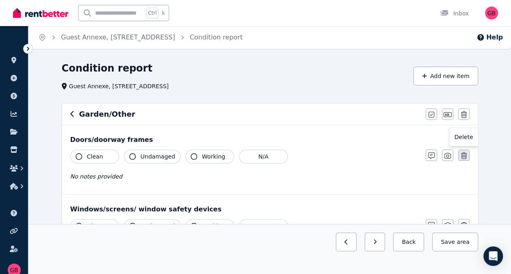
click at [465, 153] on icon "button" at bounding box center [464, 155] width 6 height 7
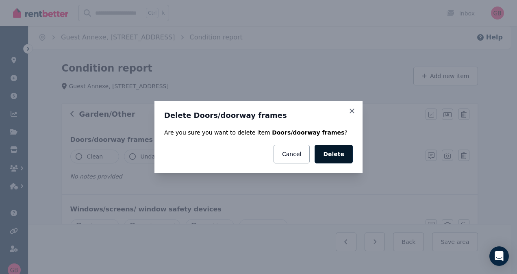
click at [341, 155] on button "Delete" at bounding box center [334, 154] width 38 height 19
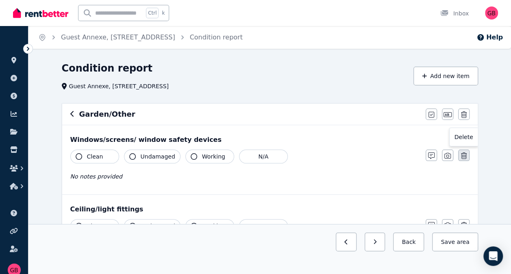
click at [464, 154] on icon "button" at bounding box center [464, 155] width 6 height 7
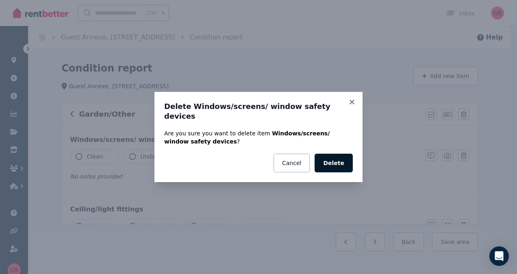
click at [338, 156] on button "Delete" at bounding box center [334, 163] width 38 height 19
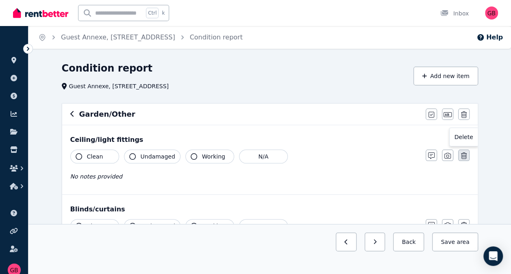
click at [463, 155] on icon "button" at bounding box center [464, 155] width 6 height 7
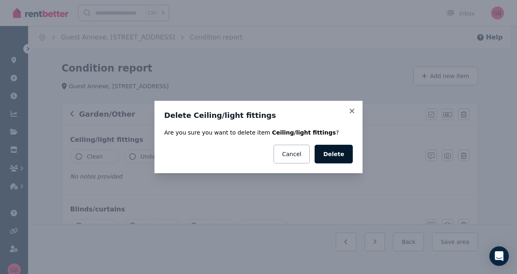
click at [339, 151] on button "Delete" at bounding box center [334, 154] width 38 height 19
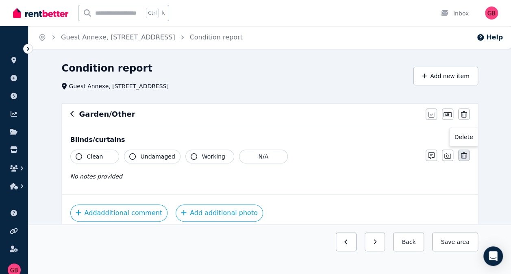
click at [463, 152] on button "button" at bounding box center [463, 155] width 11 height 11
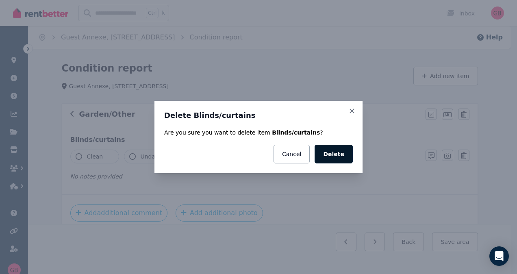
click at [341, 156] on button "Delete" at bounding box center [334, 154] width 38 height 19
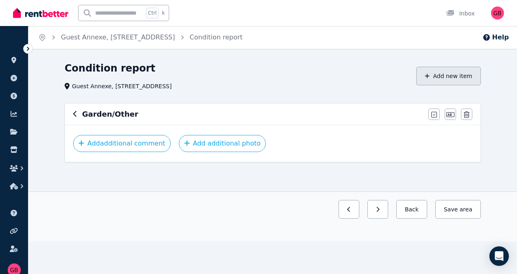
click at [448, 71] on button "Add new item" at bounding box center [448, 76] width 65 height 19
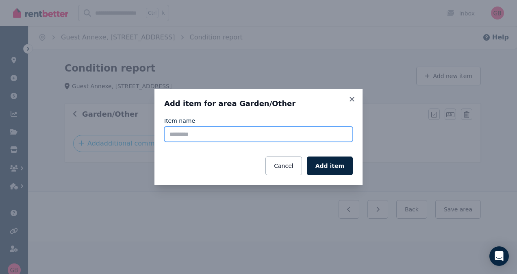
click at [219, 132] on input "Item name" at bounding box center [258, 133] width 189 height 15
type input "********"
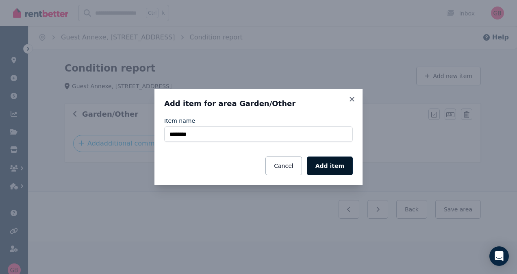
click at [334, 165] on button "Add item" at bounding box center [330, 165] width 46 height 19
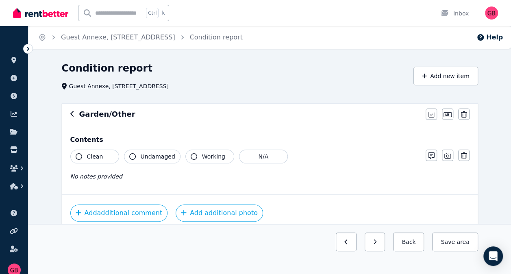
scroll to position [35, 0]
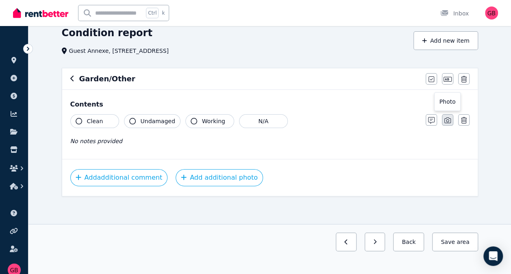
click at [447, 118] on icon "button" at bounding box center [447, 120] width 7 height 6
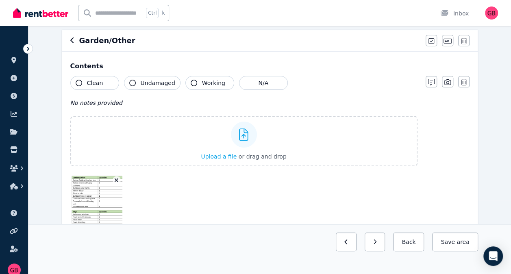
scroll to position [78, 0]
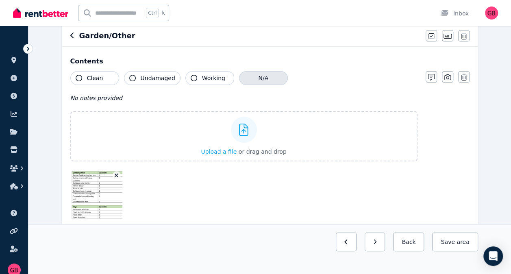
click at [252, 77] on button "N/A" at bounding box center [263, 78] width 49 height 14
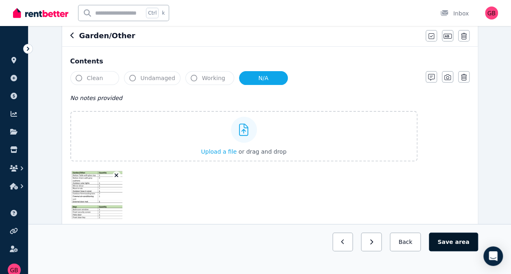
click at [456, 242] on button "Save area" at bounding box center [453, 241] width 49 height 19
click at [72, 35] on icon "button" at bounding box center [72, 35] width 4 height 7
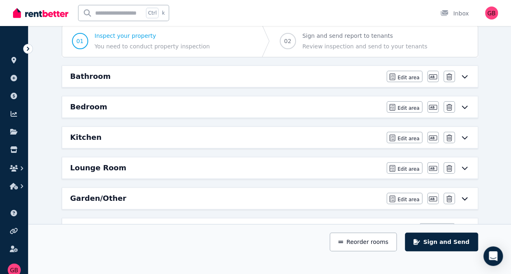
click at [276, 78] on div "Bathroom" at bounding box center [225, 76] width 311 height 11
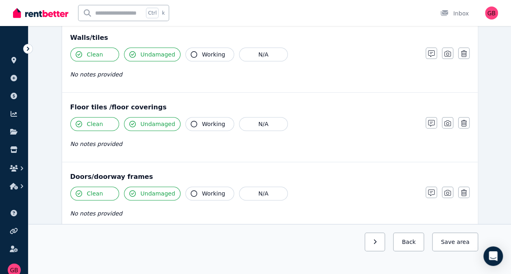
scroll to position [0, 0]
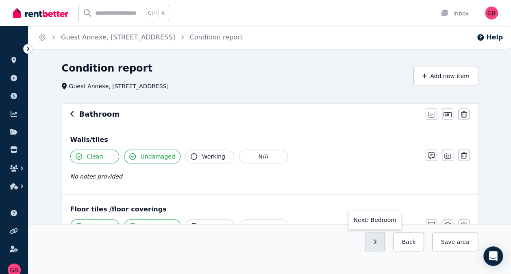
click at [384, 240] on button "button" at bounding box center [375, 241] width 21 height 19
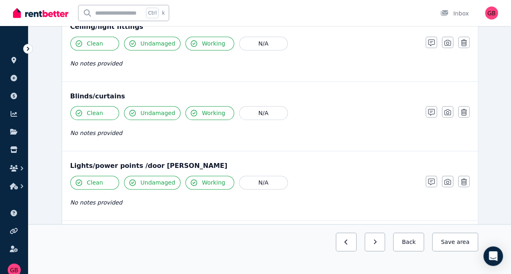
scroll to position [399, 0]
click at [464, 111] on icon "button" at bounding box center [464, 112] width 6 height 7
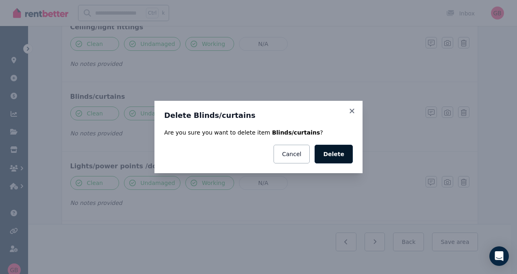
click at [343, 154] on button "Delete" at bounding box center [334, 154] width 38 height 19
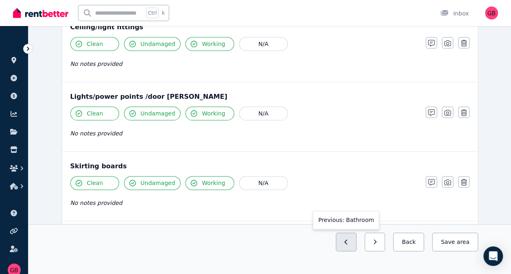
click at [348, 242] on icon "button" at bounding box center [346, 242] width 4 height 6
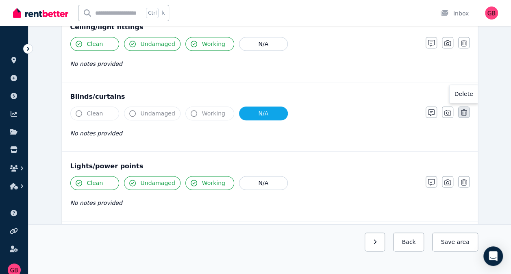
click at [465, 111] on icon "button" at bounding box center [464, 112] width 6 height 7
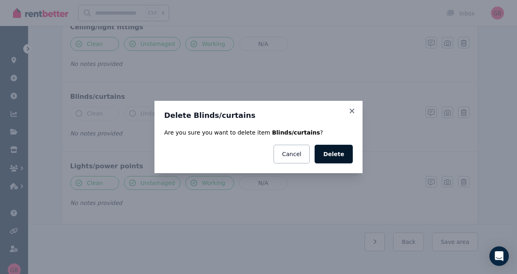
click at [348, 154] on button "Delete" at bounding box center [334, 154] width 38 height 19
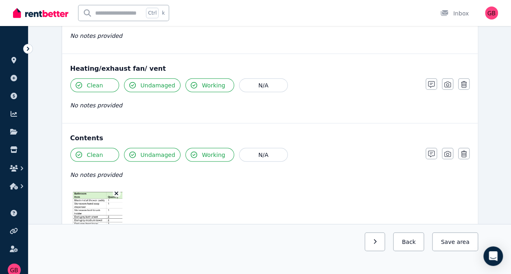
scroll to position [1002, 0]
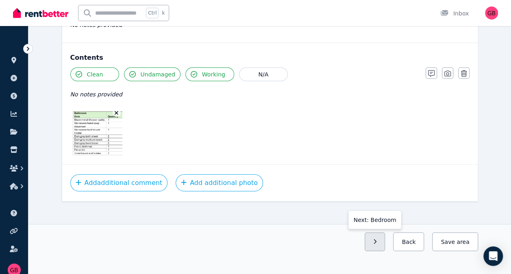
click at [385, 245] on button "button" at bounding box center [375, 241] width 21 height 19
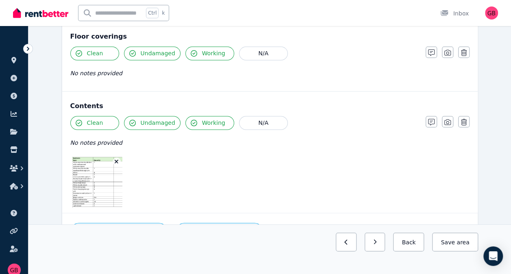
scroll to position [648, 0]
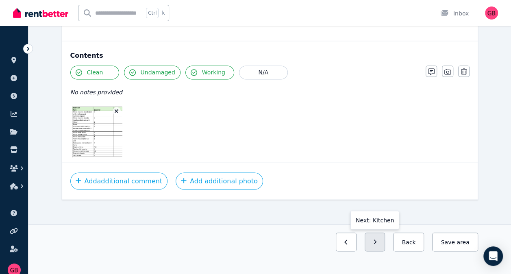
click at [385, 241] on button "button" at bounding box center [375, 241] width 21 height 19
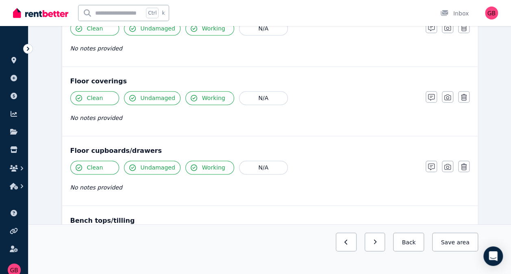
scroll to position [561, 0]
click at [432, 164] on icon "button" at bounding box center [431, 167] width 7 height 7
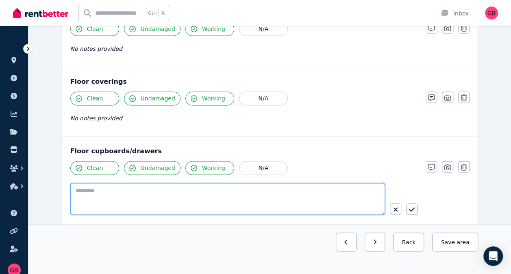
click at [106, 184] on textarea at bounding box center [227, 199] width 315 height 32
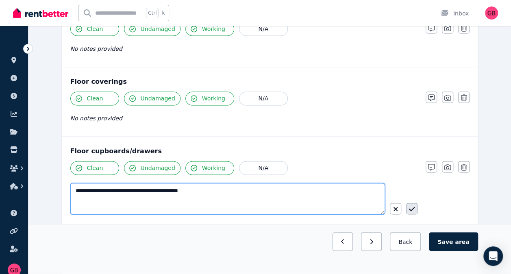
type textarea "**********"
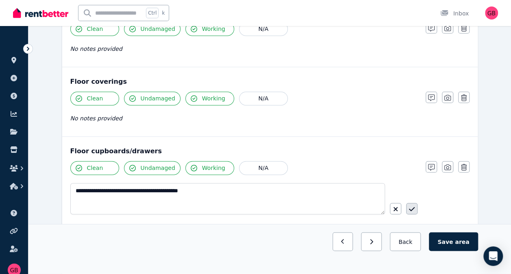
click at [410, 206] on icon "button" at bounding box center [412, 209] width 6 height 7
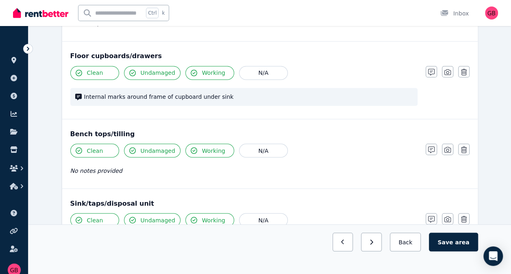
scroll to position [655, 0]
click at [311, 93] on span "Internal marks around frame of cupboard under sink" at bounding box center [248, 97] width 328 height 8
click at [428, 69] on icon "button" at bounding box center [431, 72] width 7 height 7
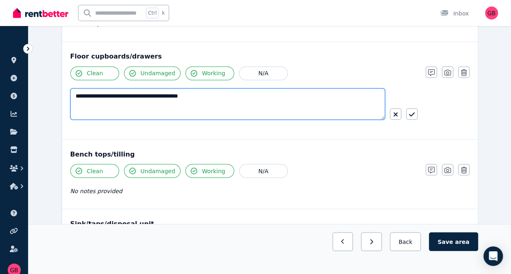
click at [208, 90] on textarea "**********" at bounding box center [227, 103] width 315 height 31
click at [74, 93] on textarea "**********" at bounding box center [227, 103] width 315 height 31
type textarea "**********"
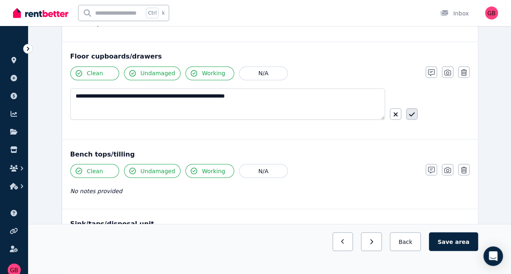
click at [412, 111] on icon "button" at bounding box center [412, 114] width 6 height 7
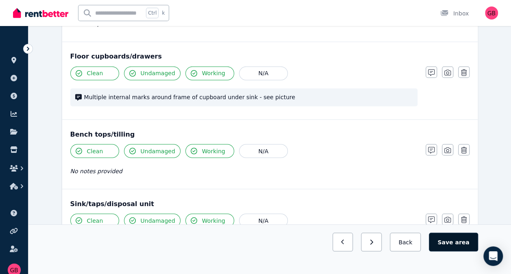
click at [456, 244] on button "Save area" at bounding box center [453, 241] width 49 height 19
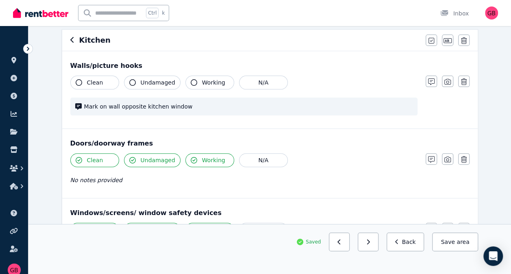
scroll to position [0, 0]
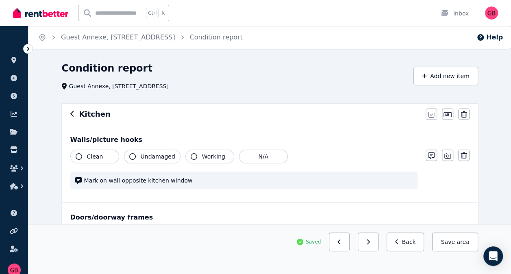
click at [72, 115] on icon "button" at bounding box center [72, 114] width 4 height 7
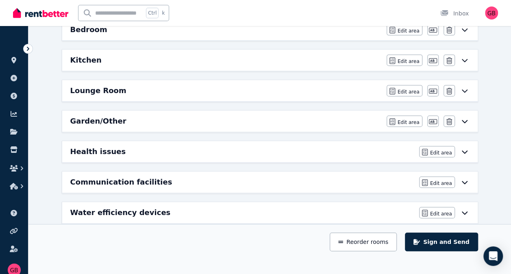
scroll to position [196, 0]
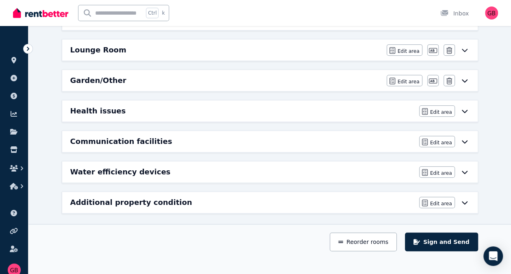
click at [465, 199] on icon at bounding box center [465, 202] width 10 height 7
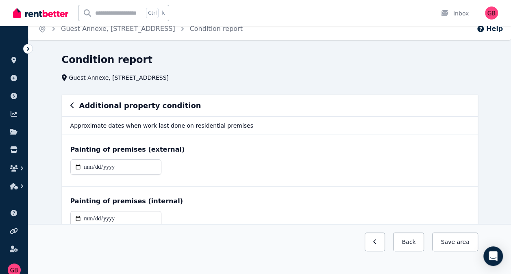
scroll to position [8, 0]
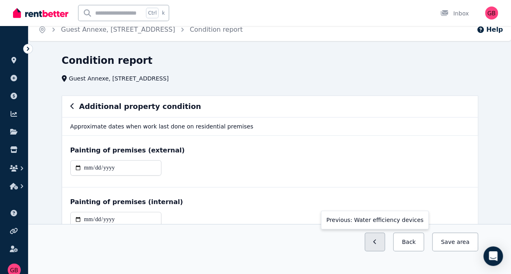
click at [384, 243] on button "button" at bounding box center [375, 241] width 21 height 19
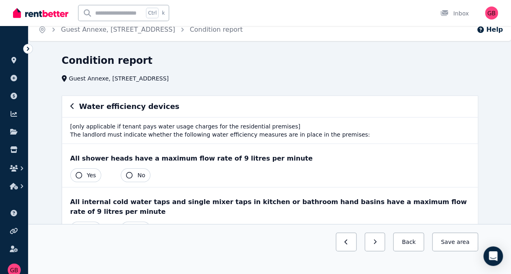
click at [71, 106] on icon "button" at bounding box center [72, 106] width 4 height 7
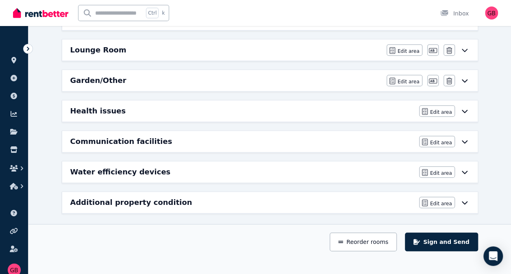
scroll to position [0, 0]
